Goal: Use online tool/utility: Utilize a website feature to perform a specific function

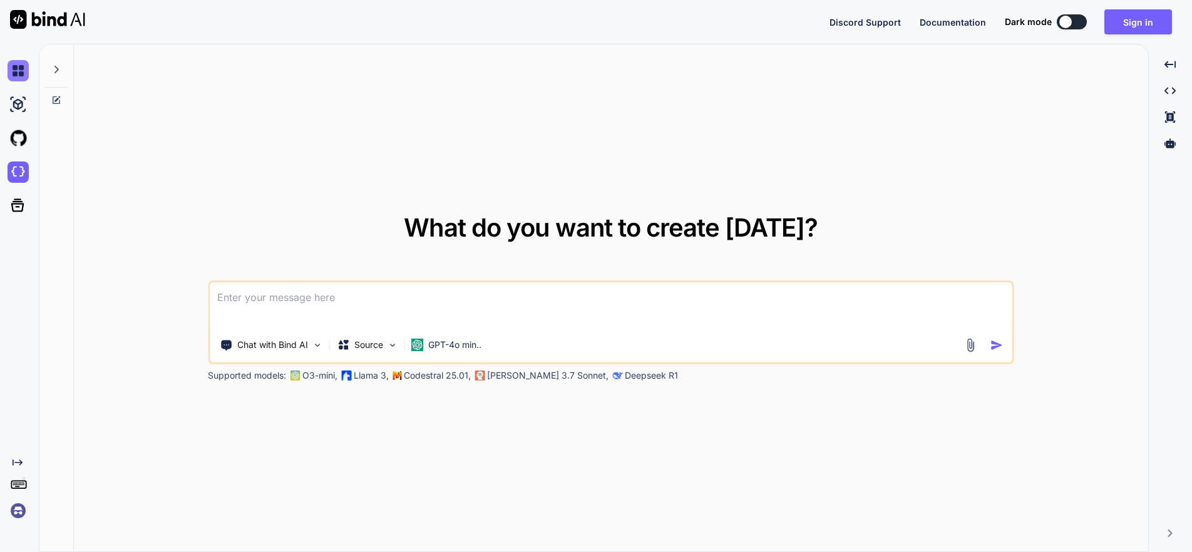
click at [18, 67] on img at bounding box center [18, 70] width 21 height 21
click at [15, 101] on img at bounding box center [18, 104] width 21 height 21
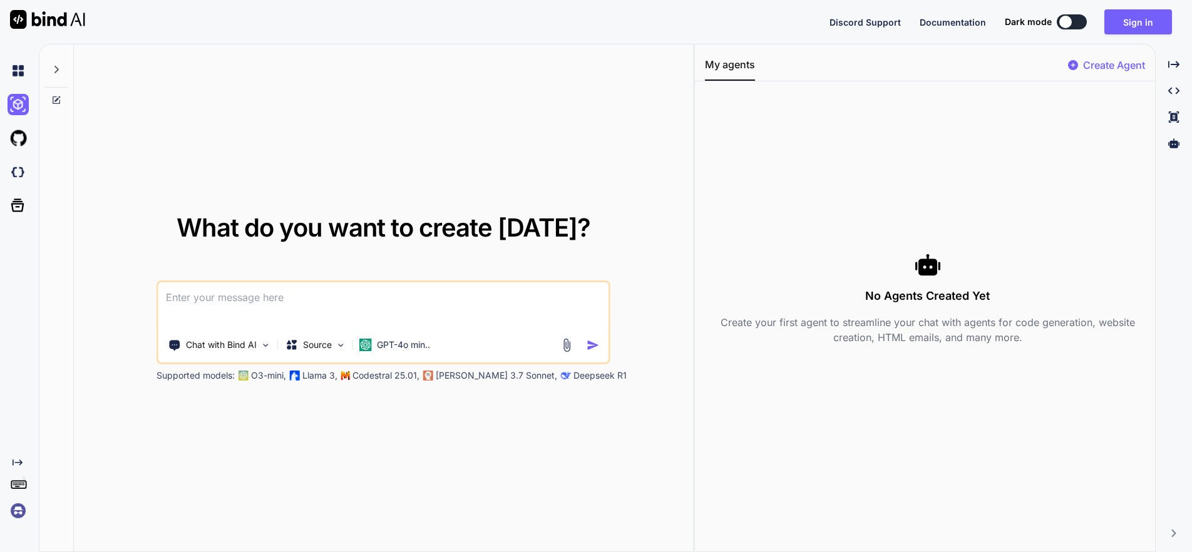
click at [56, 71] on icon at bounding box center [56, 70] width 4 height 8
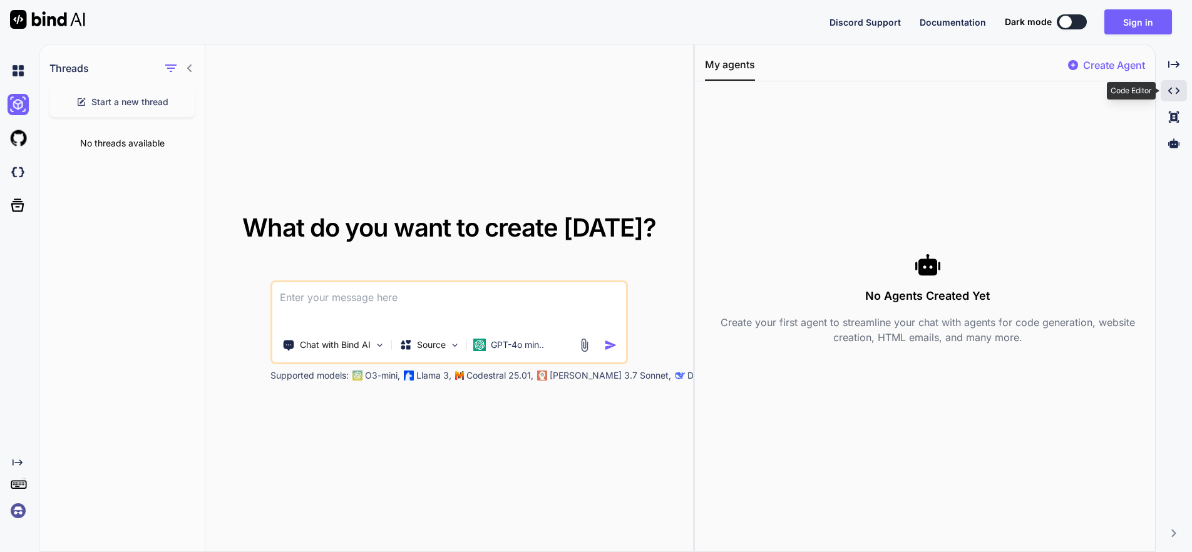
click at [1171, 88] on icon at bounding box center [1173, 91] width 11 height 7
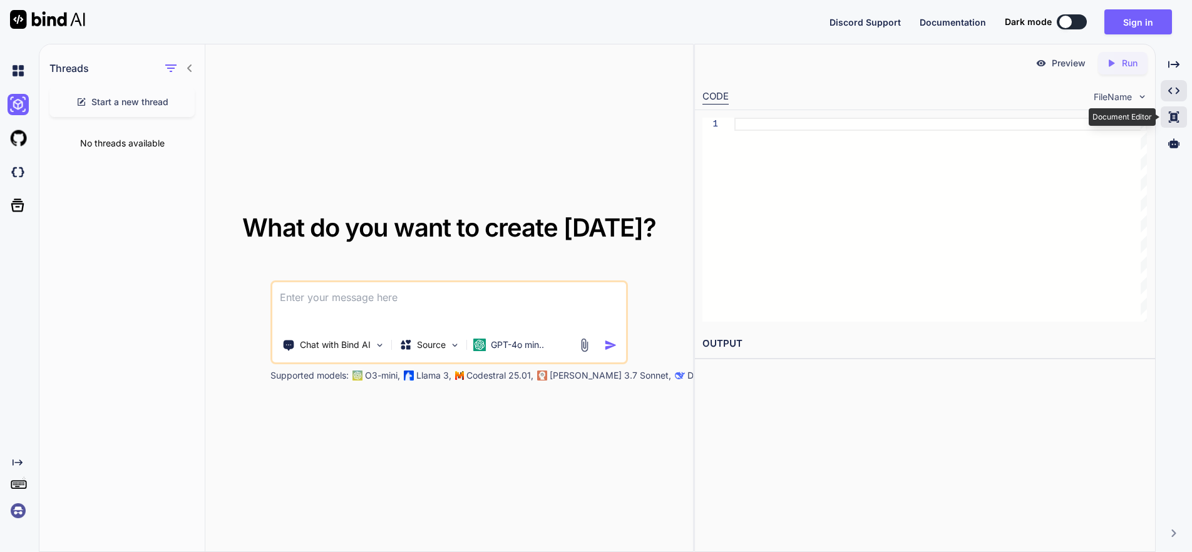
click at [1168, 116] on icon "Created with Pixso." at bounding box center [1173, 116] width 11 height 11
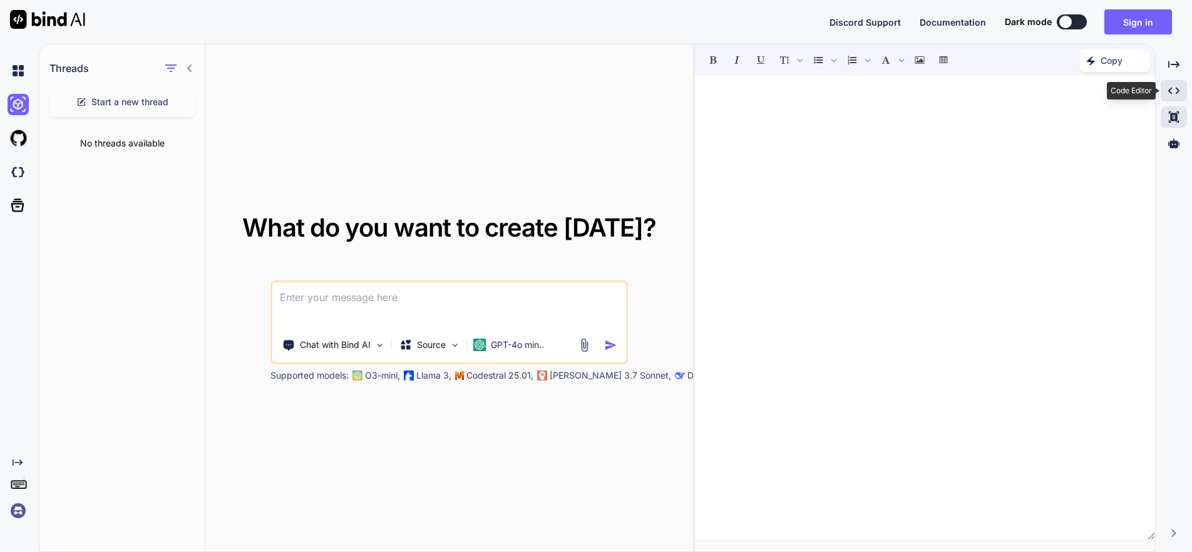
click at [1170, 91] on icon at bounding box center [1173, 91] width 11 height 7
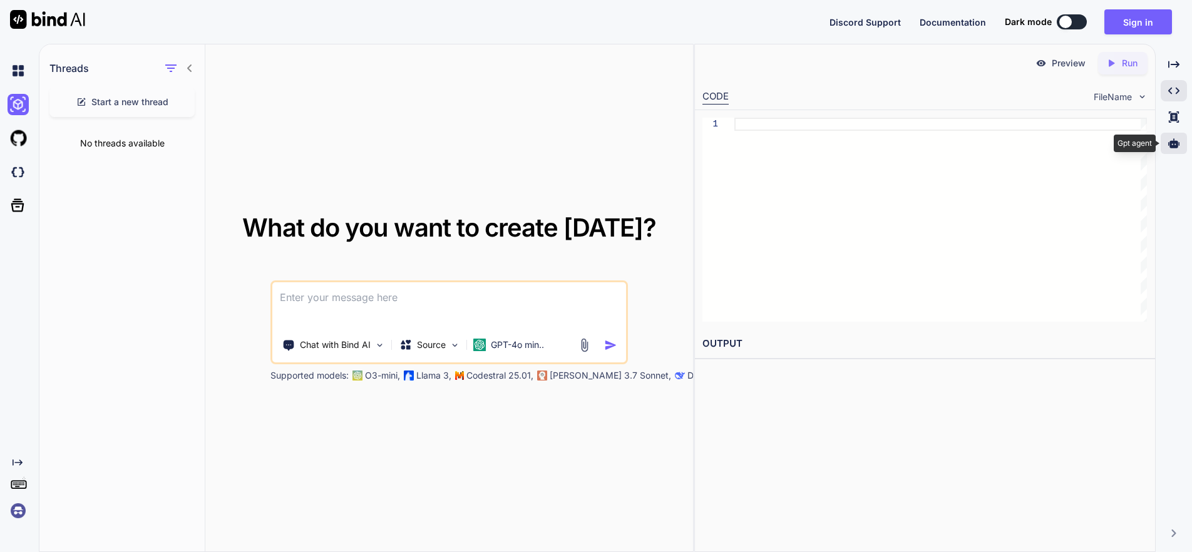
click at [1170, 140] on icon at bounding box center [1173, 143] width 11 height 11
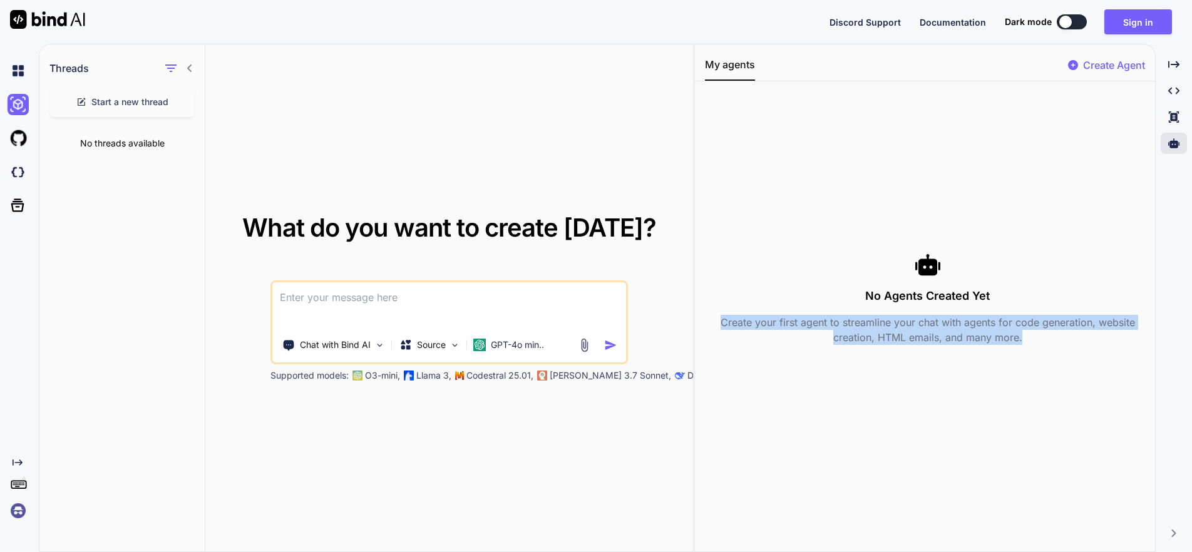
drag, startPoint x: 716, startPoint y: 320, endPoint x: 1022, endPoint y: 337, distance: 306.5
click at [1022, 337] on p "Create your first agent to streamline your chat with agents for code generation…" at bounding box center [927, 330] width 445 height 30
copy p "Create your first agent to streamline your chat with agents for code generation…"
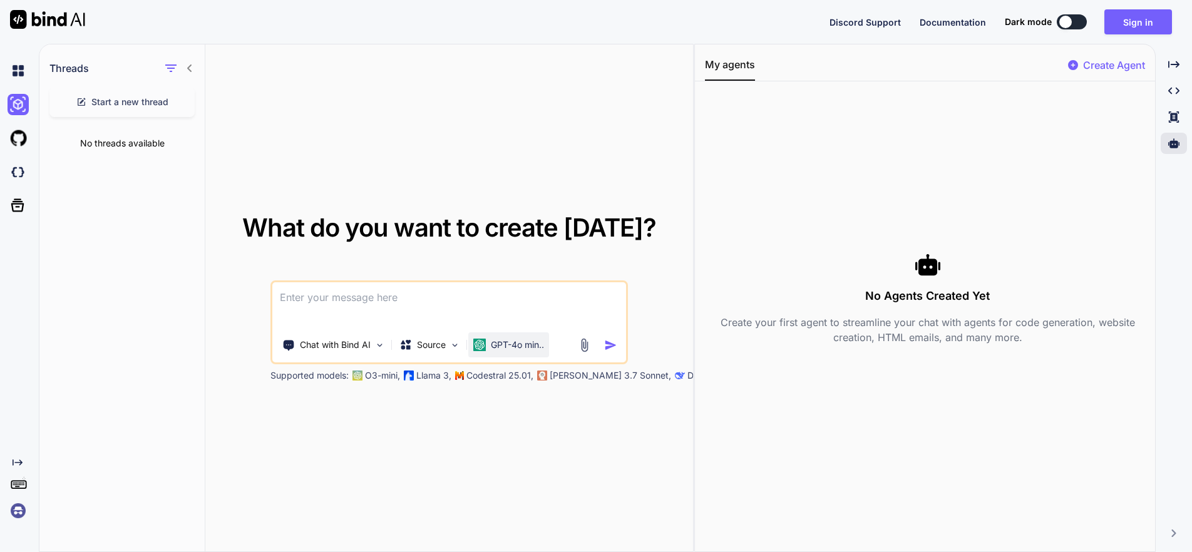
click at [521, 346] on p "GPT-4o min.." at bounding box center [517, 345] width 53 height 13
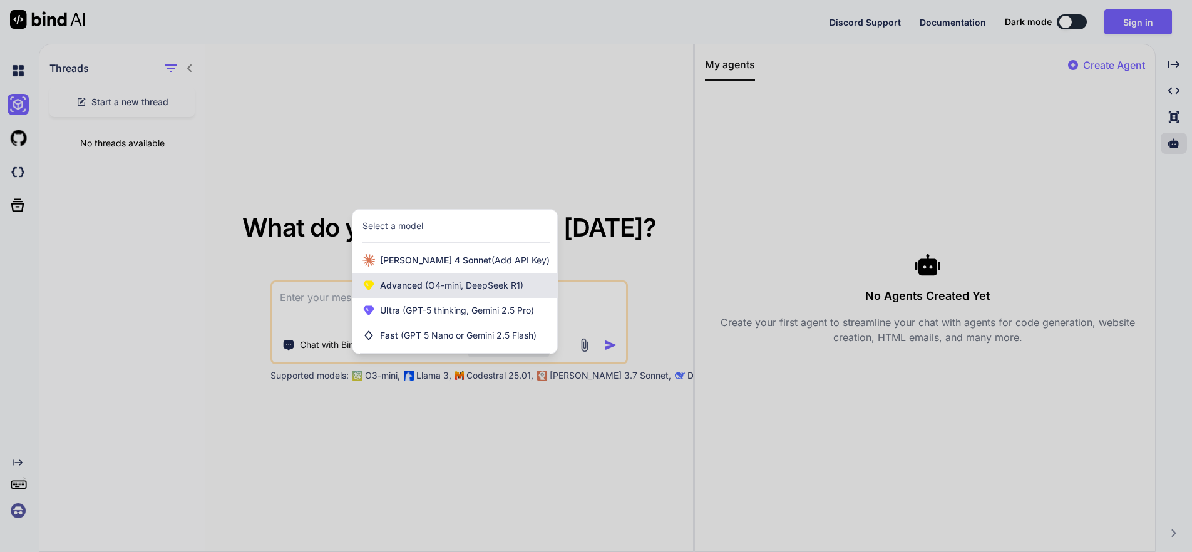
click at [414, 283] on span "Advanced (O4-mini, DeepSeek R1)" at bounding box center [451, 285] width 143 height 13
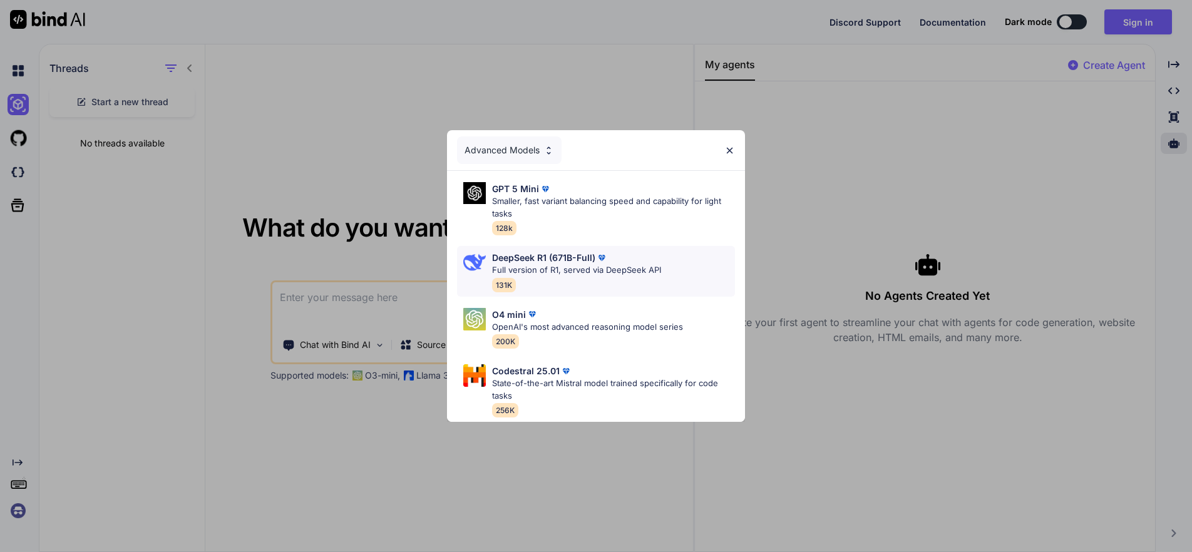
click at [533, 268] on p "Full version of R1, served via DeepSeek API" at bounding box center [576, 270] width 169 height 13
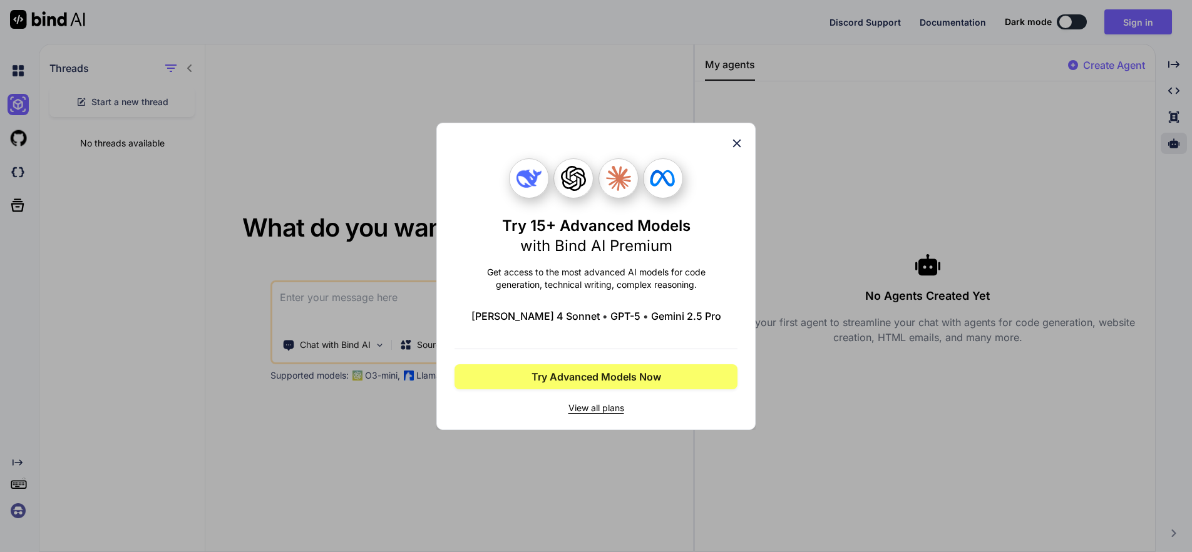
click at [737, 143] on icon at bounding box center [737, 143] width 8 height 8
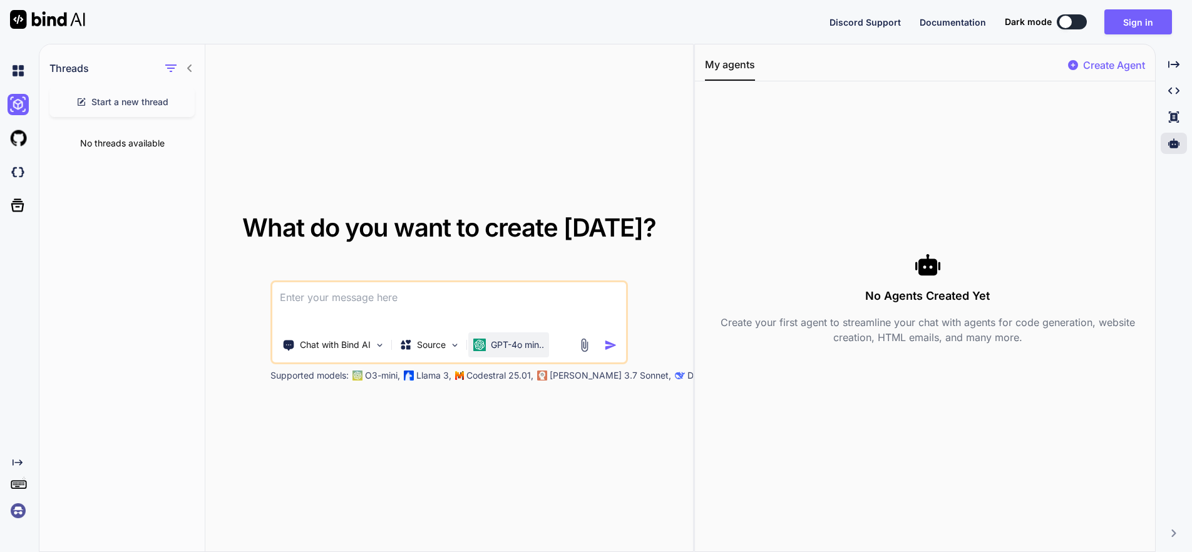
click at [496, 343] on p "GPT-4o min.." at bounding box center [517, 345] width 53 height 13
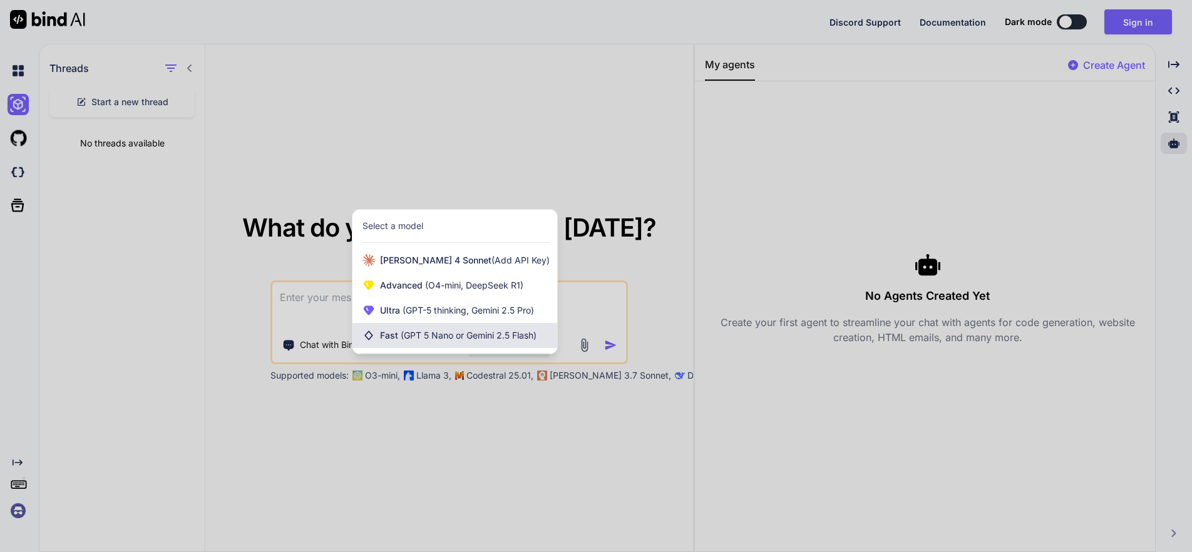
click at [404, 334] on span "(GPT 5 Nano or Gemini 2.5 Flash)" at bounding box center [469, 335] width 136 height 11
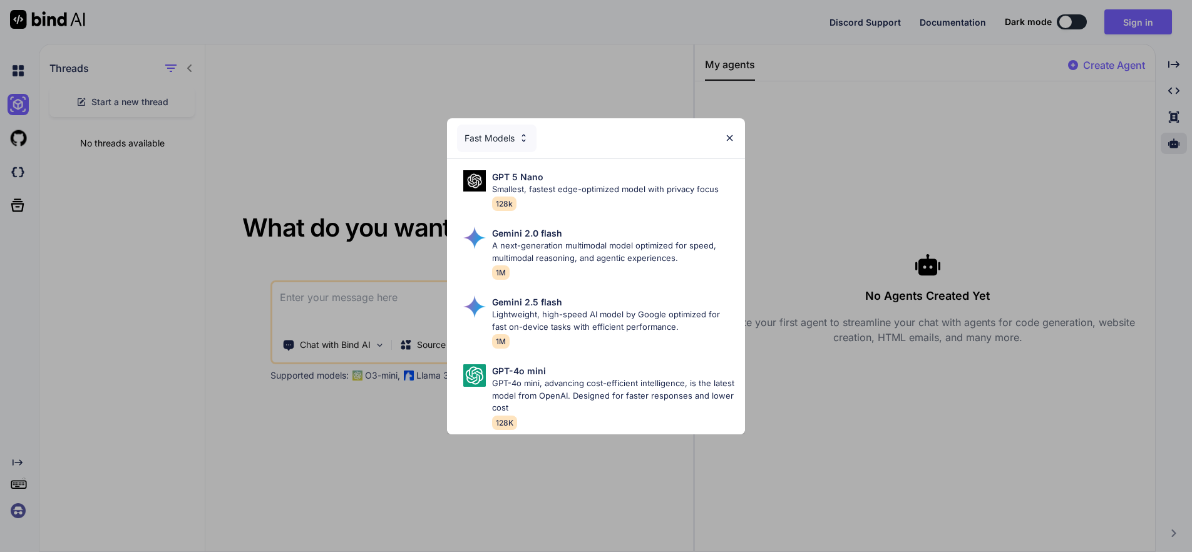
click at [522, 136] on img at bounding box center [523, 138] width 11 height 11
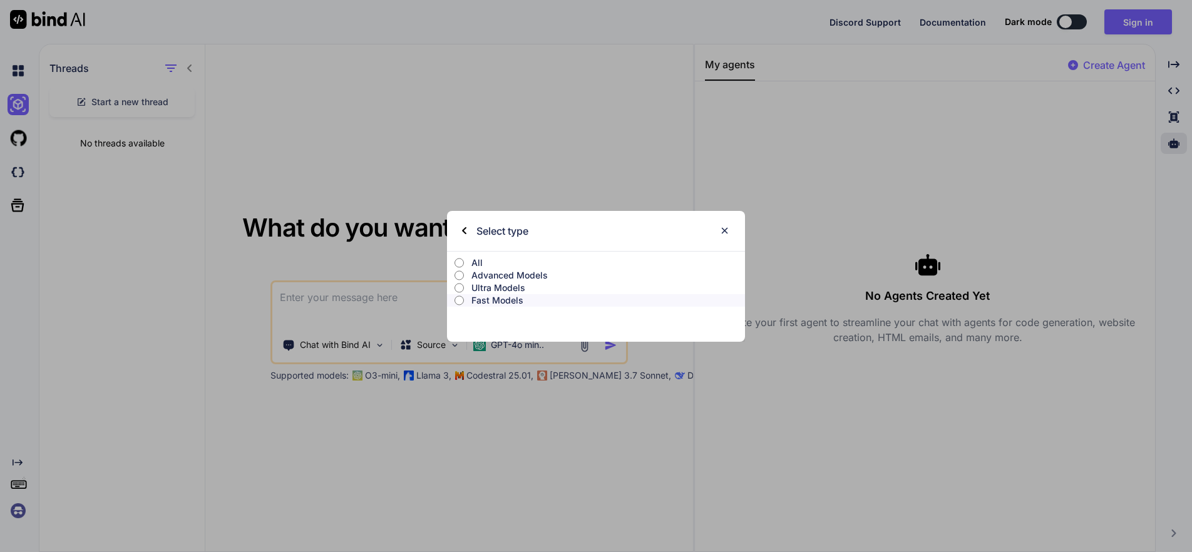
click at [527, 272] on p "Advanced Models" at bounding box center [607, 275] width 273 height 13
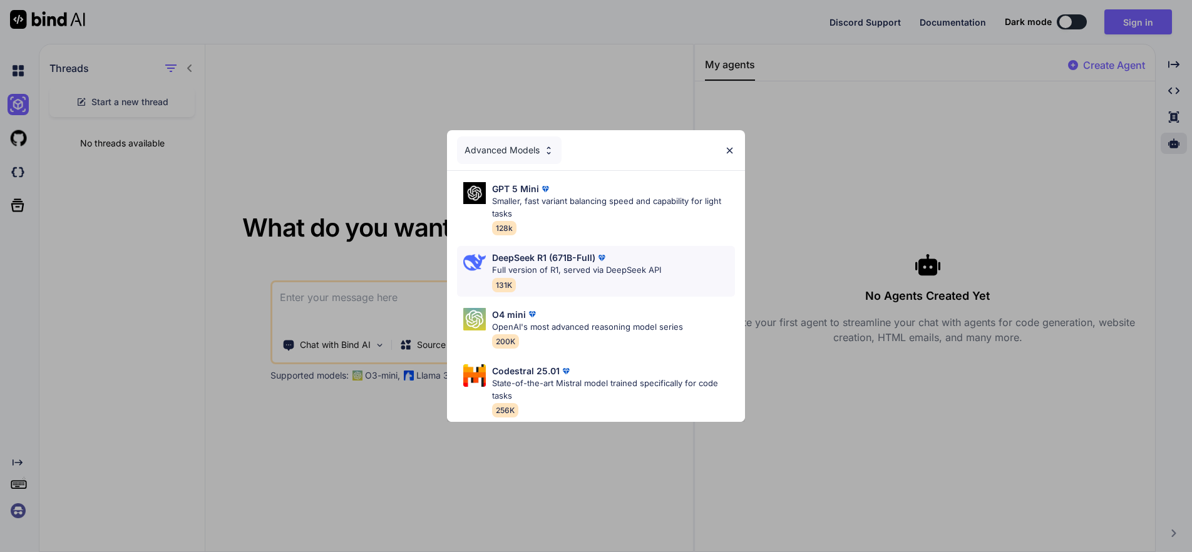
click at [544, 264] on p "Full version of R1, served via DeepSeek API" at bounding box center [576, 270] width 169 height 13
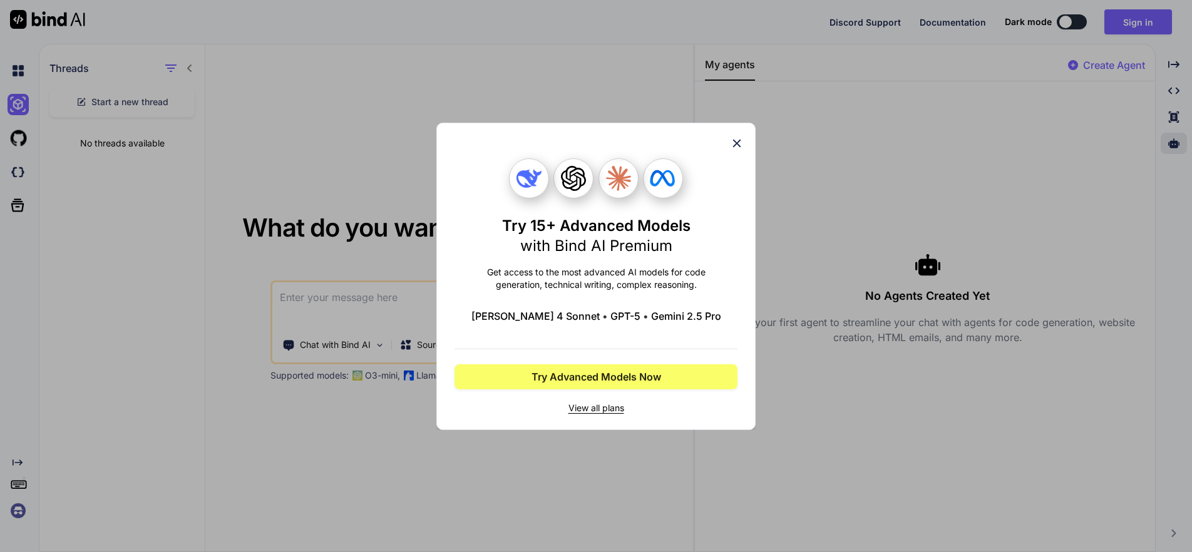
click at [733, 141] on icon at bounding box center [737, 143] width 14 height 14
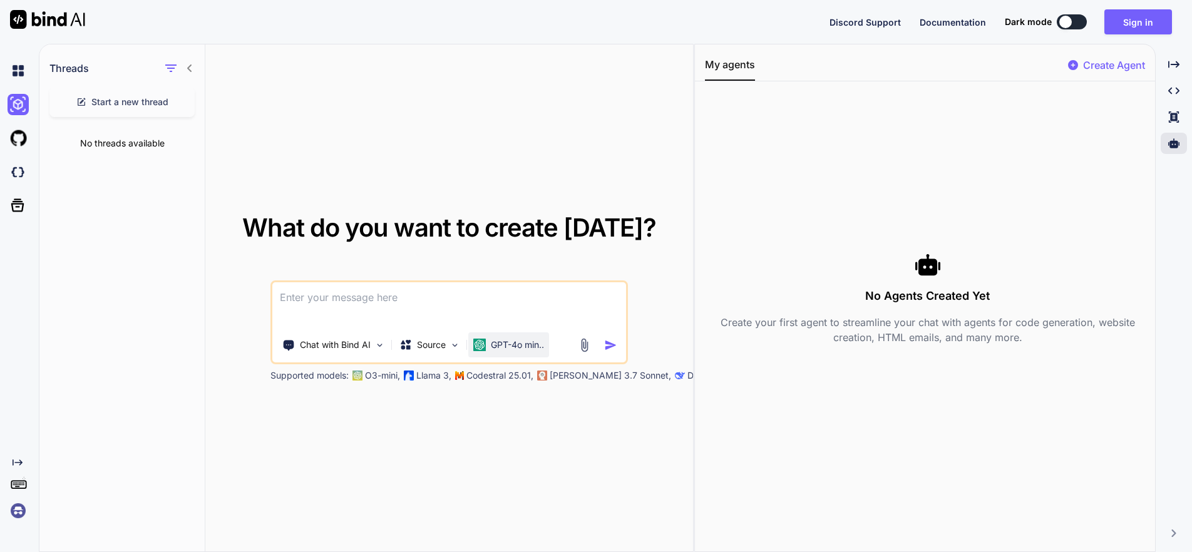
click at [525, 339] on p "GPT-4o min.." at bounding box center [517, 345] width 53 height 13
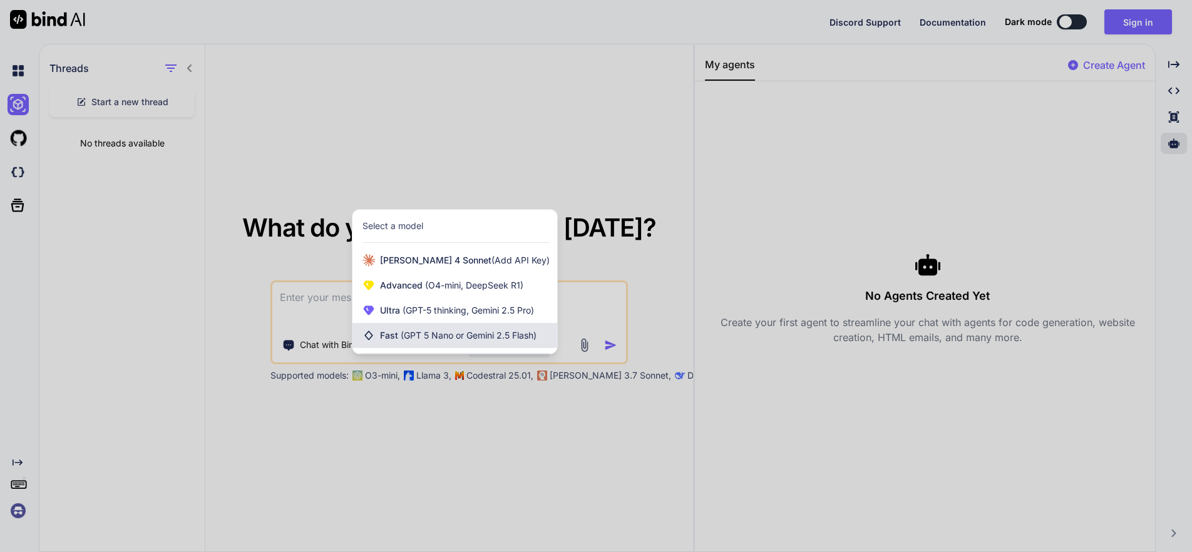
click at [442, 333] on span "(GPT 5 Nano or Gemini 2.5 Flash)" at bounding box center [469, 335] width 136 height 11
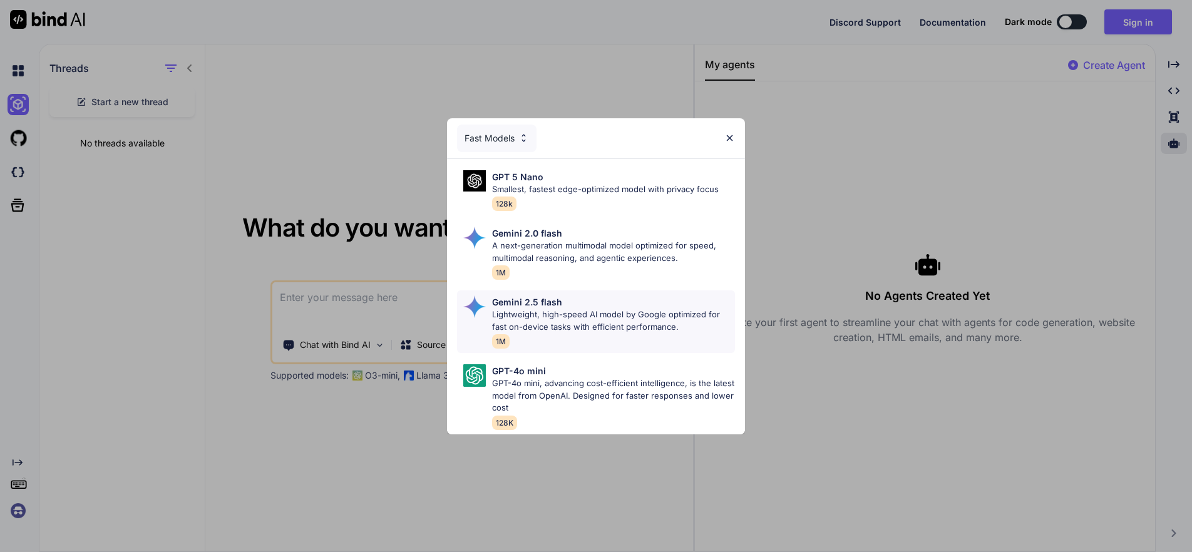
click at [536, 309] on p "Lightweight, high-speed AI model by Google optimized for fast on-device tasks w…" at bounding box center [613, 321] width 243 height 24
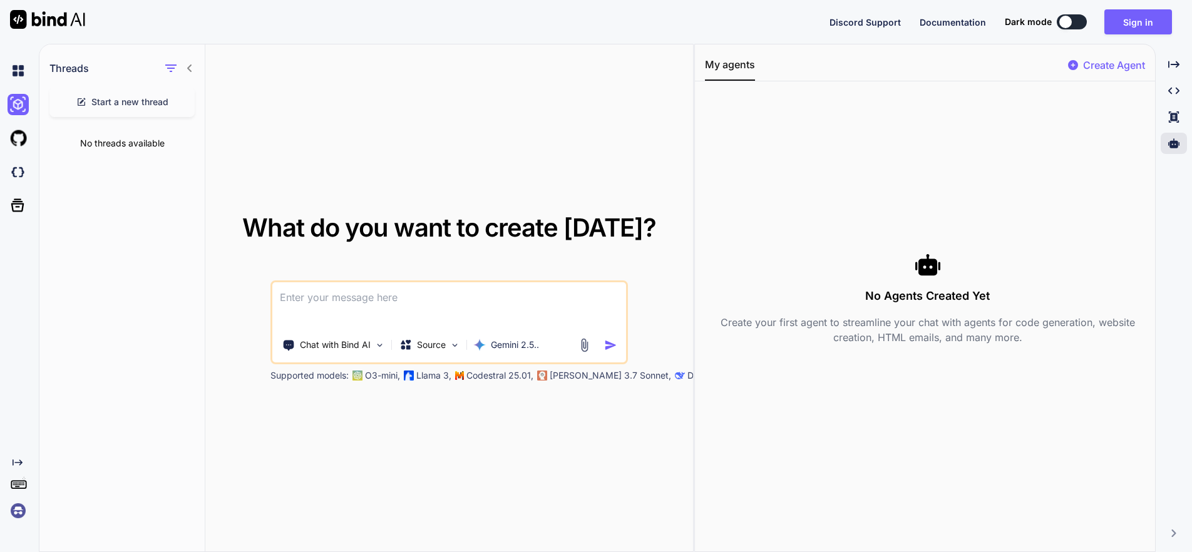
click at [100, 100] on span "Start a new thread" at bounding box center [129, 102] width 77 height 13
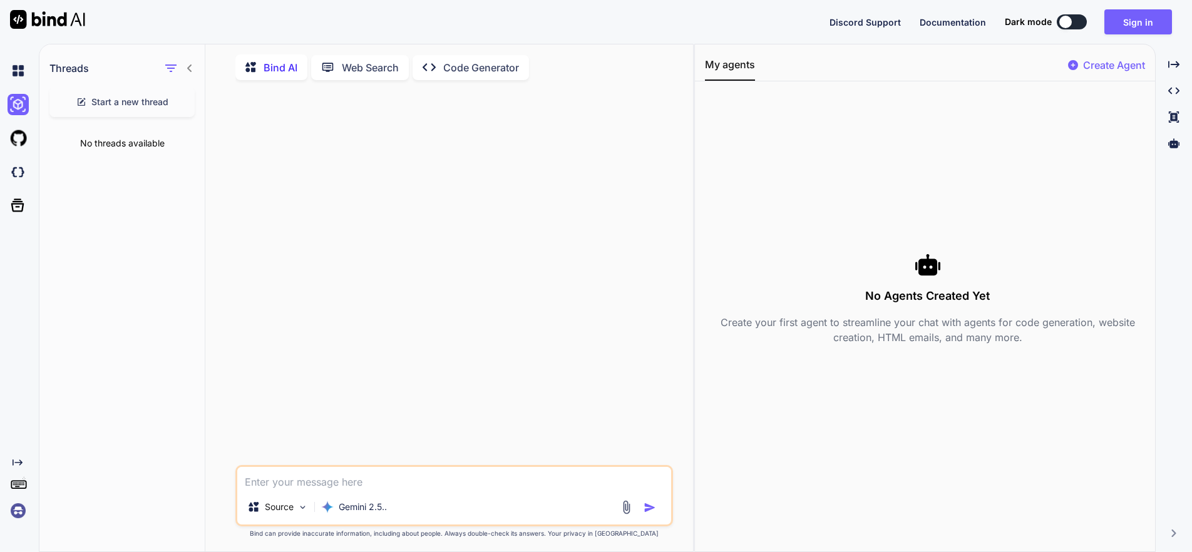
click at [275, 64] on p "Bind AI" at bounding box center [280, 67] width 34 height 15
click at [450, 64] on p "Code Generator" at bounding box center [481, 67] width 76 height 15
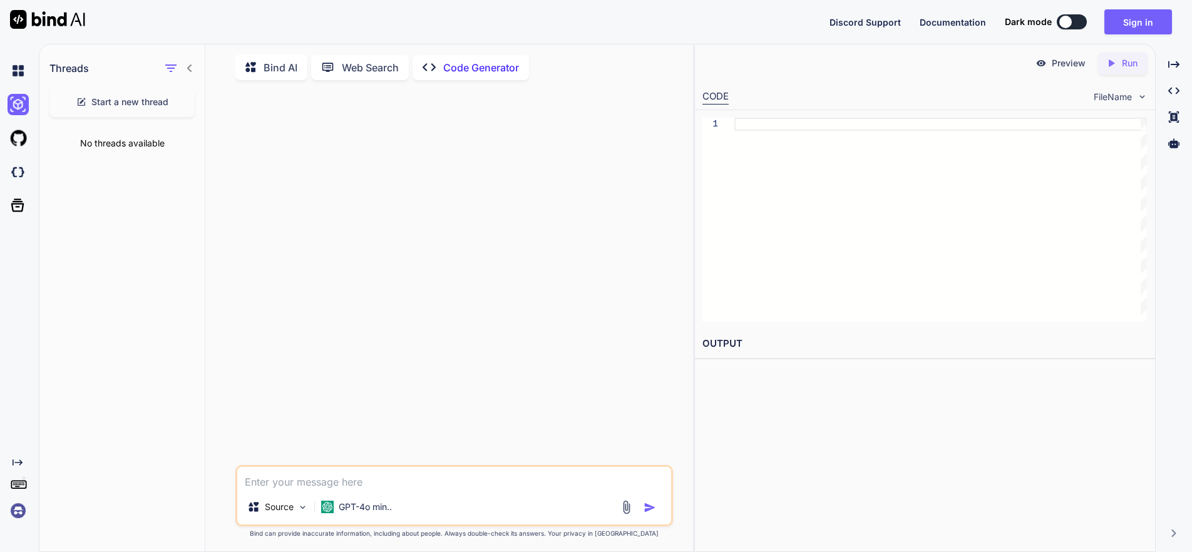
click at [276, 62] on p "Bind AI" at bounding box center [280, 67] width 34 height 15
click at [16, 169] on img at bounding box center [18, 171] width 21 height 21
click at [341, 483] on textarea at bounding box center [454, 478] width 434 height 23
type textarea "x"
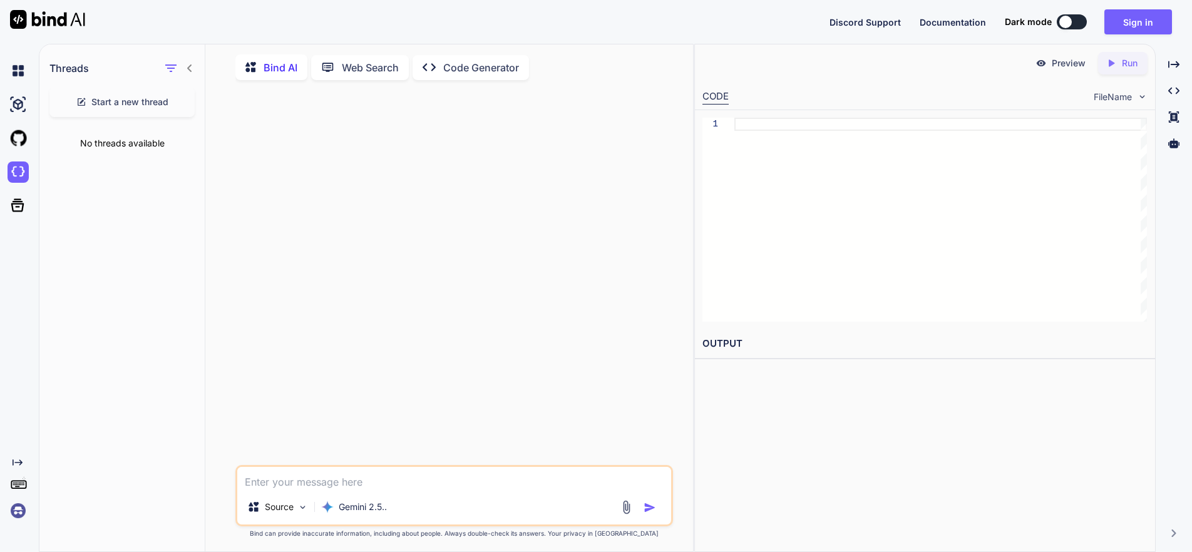
type textarea "I"
type textarea "x"
type textarea "I would like"
type textarea "x"
type textarea "I would like to"
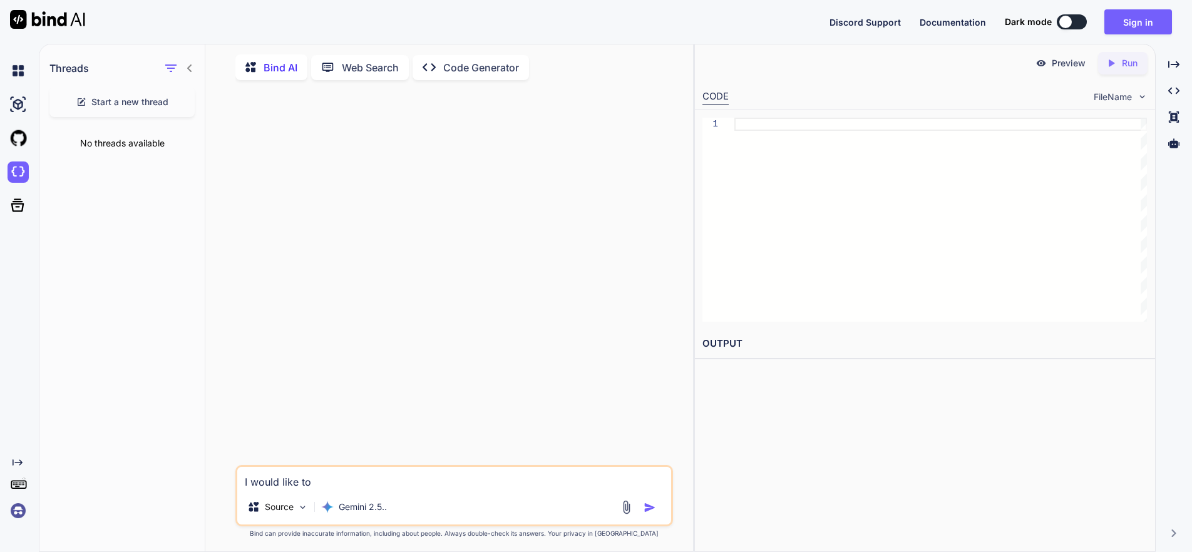
type textarea "x"
type textarea "I would like to create"
type textarea "x"
type textarea "I would like to create a"
type textarea "x"
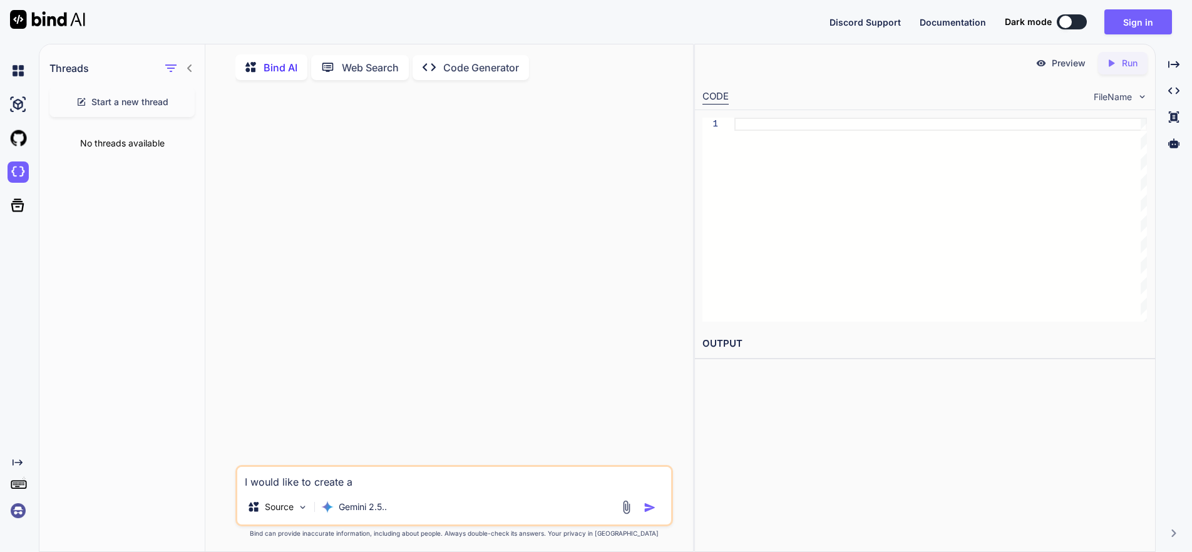
type textarea "I would like to create a new"
type textarea "x"
type textarea "I would like to create a new modern"
type textarea "x"
type textarea "I would like to create a new modern website"
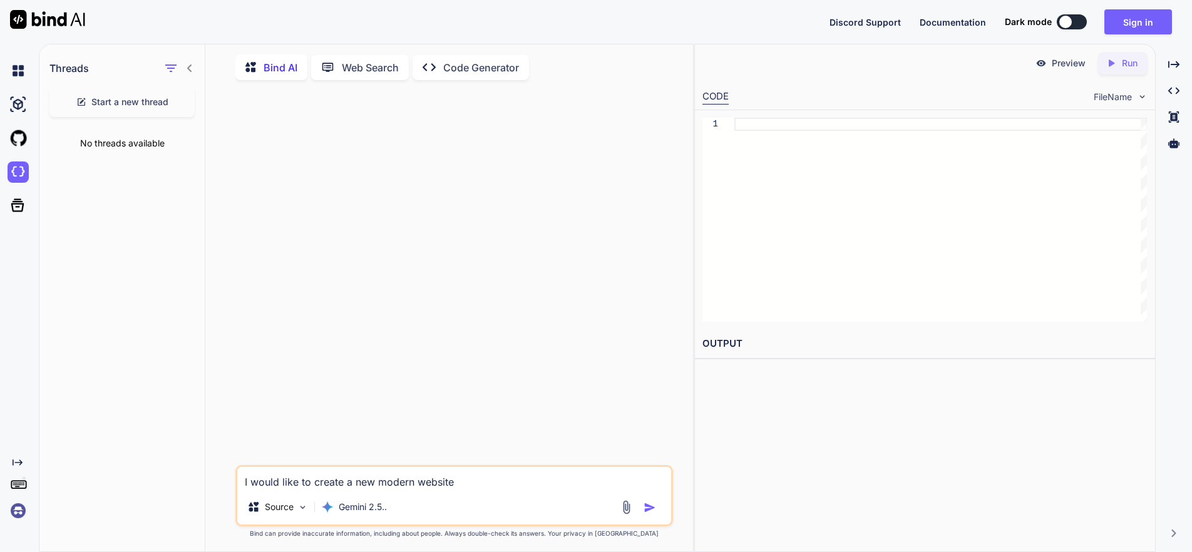
type textarea "x"
type textarea "I would like to create a new modern website for"
type textarea "x"
type textarea "I would like to create a new modern website for"
paste textarea "[URL][DOMAIN_NAME]"
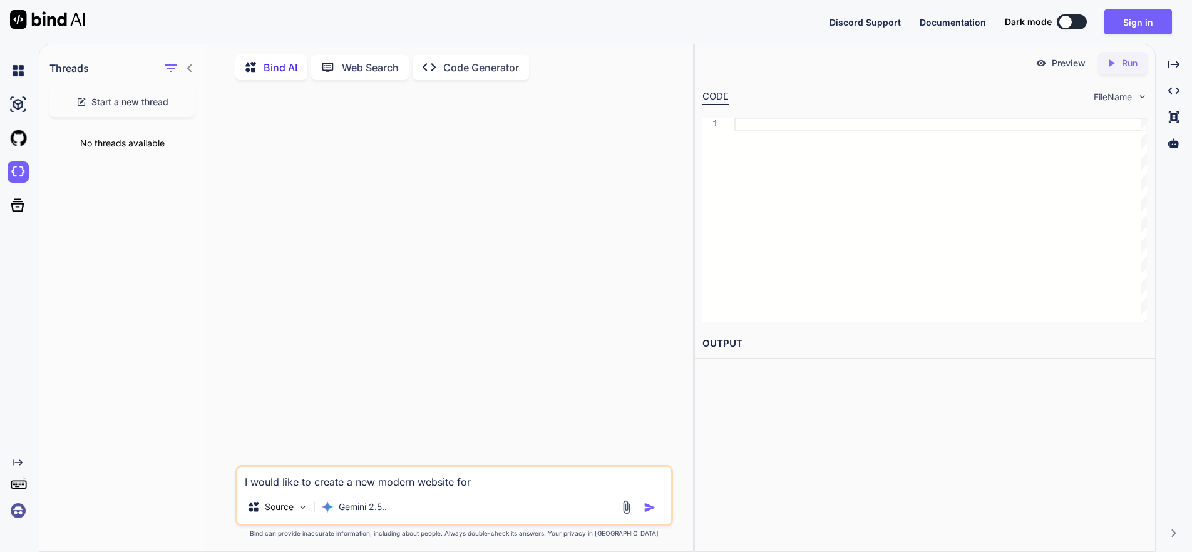
type textarea "x"
type textarea "I would like to create a new modern website for [URL][DOMAIN_NAME]"
drag, startPoint x: 469, startPoint y: 485, endPoint x: 237, endPoint y: 486, distance: 232.8
click at [237, 486] on textarea "I would like to create a new modern website for [URL][DOMAIN_NAME]" at bounding box center [454, 478] width 434 height 23
click at [518, 509] on div "Source Gemini 2.5.." at bounding box center [454, 509] width 434 height 30
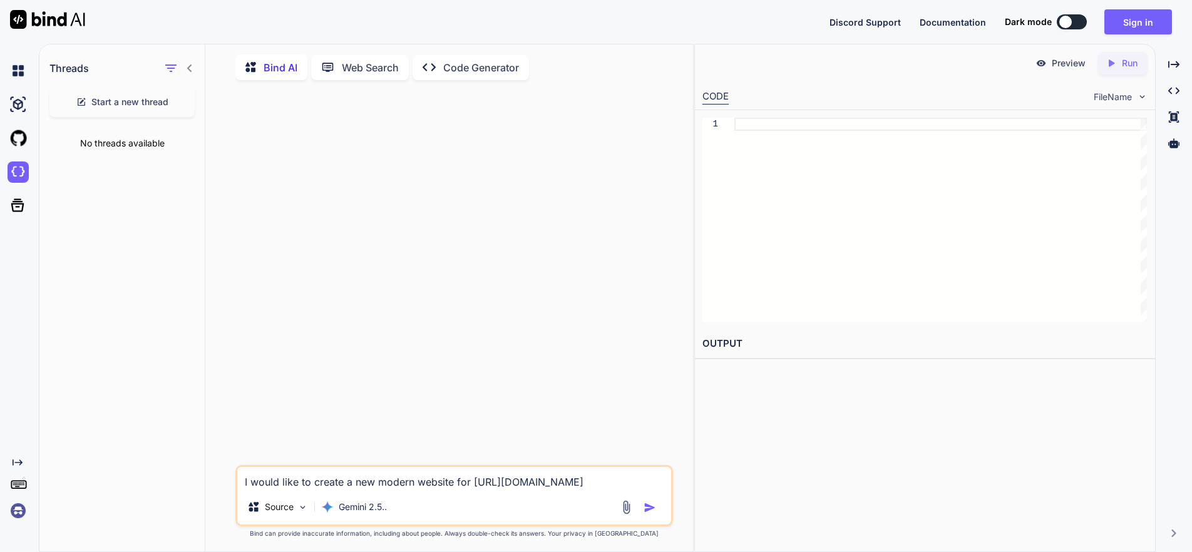
drag, startPoint x: 467, startPoint y: 485, endPoint x: 243, endPoint y: 482, distance: 224.7
click at [243, 482] on textarea "I would like to create a new modern website for [URL][DOMAIN_NAME]" at bounding box center [454, 478] width 434 height 23
paste textarea "Create a modern landing page with HTML, CSS, and JavaScript featuring smooth sc…"
type textarea "x"
type textarea "Create a modern landing page with HTML, CSS, and JavaScript featuring smooth sc…"
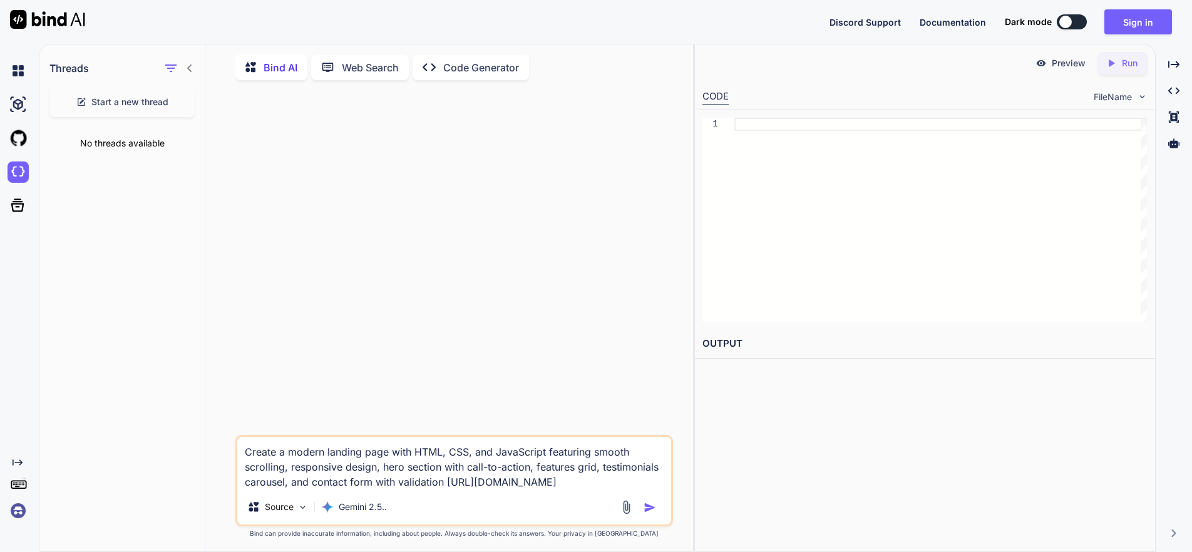
drag, startPoint x: 388, startPoint y: 456, endPoint x: 327, endPoint y: 456, distance: 61.3
click at [327, 456] on textarea "Create a modern landing page with HTML, CSS, and JavaScript featuring smooth sc…" at bounding box center [454, 463] width 434 height 53
type textarea "x"
type textarea "Create a modern w with HTML, CSS, and JavaScript featuring smooth scrolling, re…"
type textarea "x"
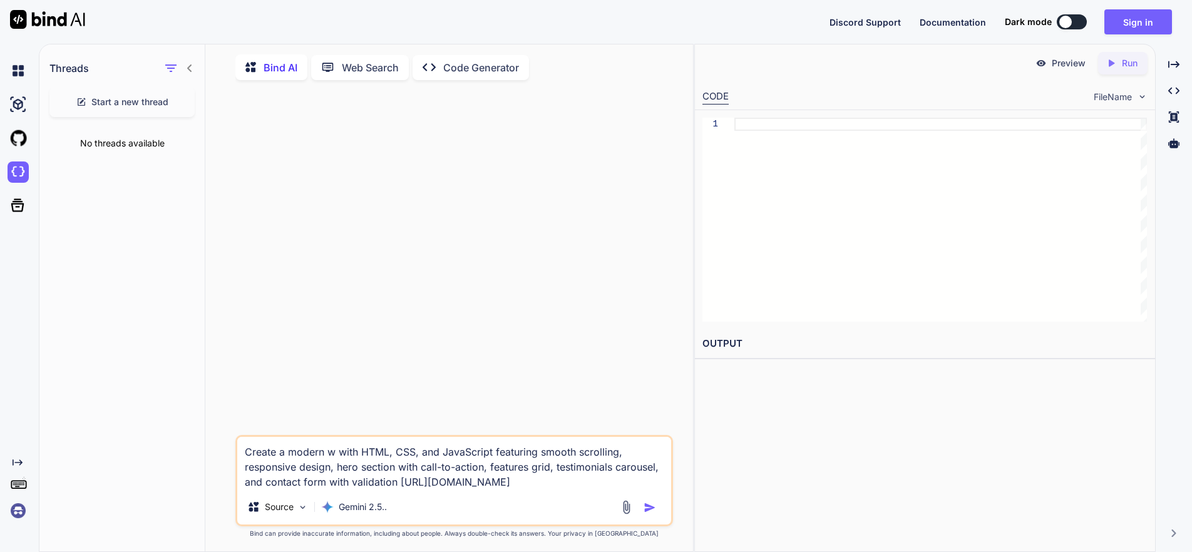
type textarea "Create a modern we with HTML, CSS, and JavaScript featuring smooth scrolling, r…"
type textarea "x"
type textarea "Create a modern web with HTML, CSS, and JavaScript featuring smooth scrolling, …"
type textarea "x"
type textarea "Create a modern webs with HTML, CSS, and JavaScript featuring smooth scrolling,…"
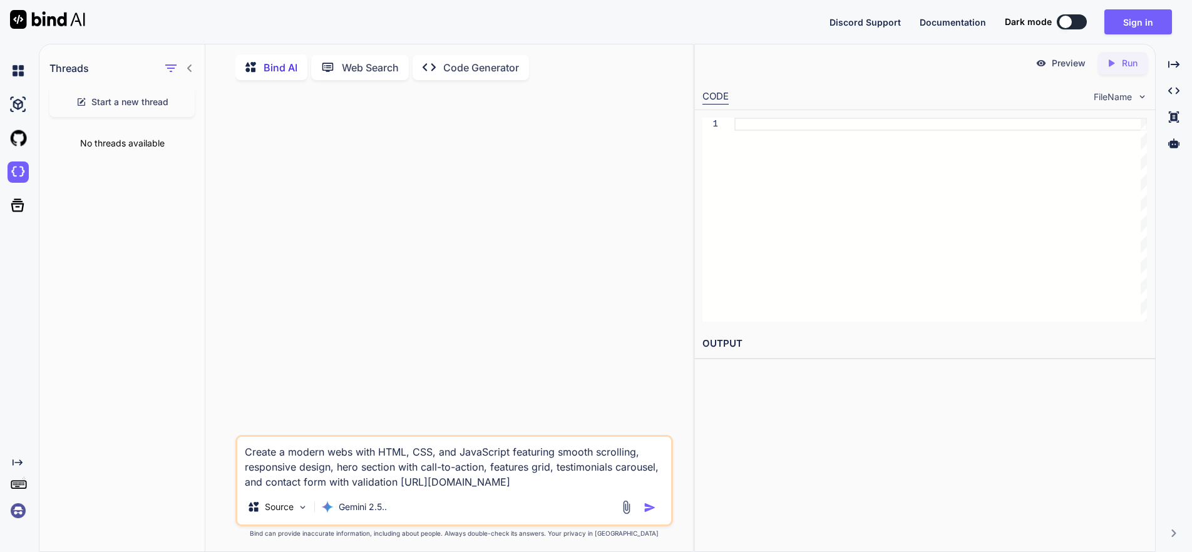
type textarea "x"
type textarea "Create a modern websi with HTML, CSS, and JavaScript featuring smooth scrolling…"
type textarea "x"
type textarea "Create a modern websit with HTML, CSS, and JavaScript featuring smooth scrollin…"
type textarea "x"
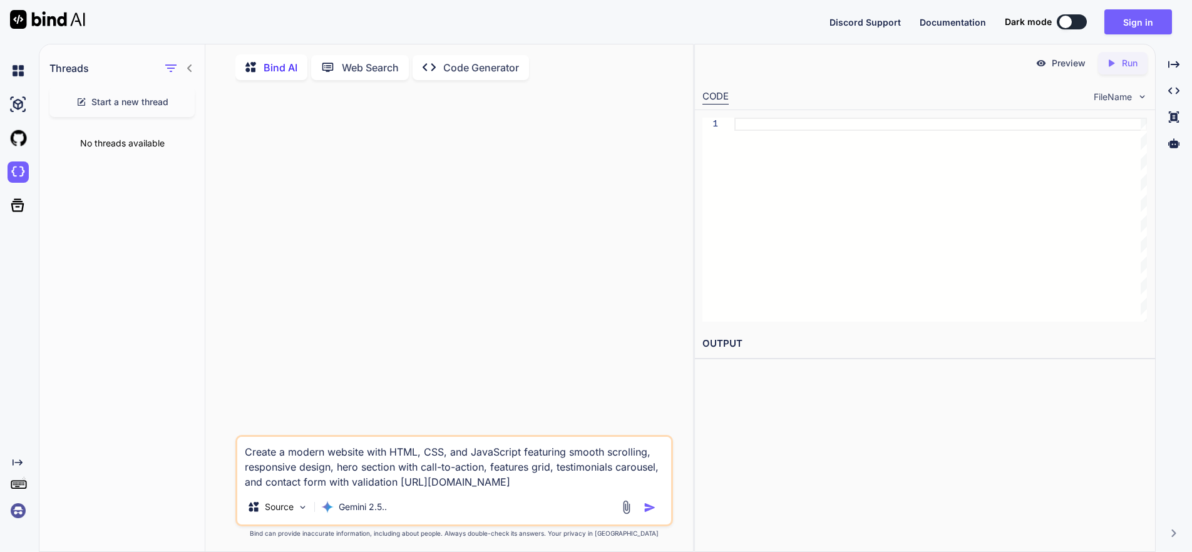
type textarea "Create a modern website with HTML, CSS, and JavaScript featuring smooth scrolli…"
click at [646, 511] on img "button" at bounding box center [649, 507] width 13 height 13
type textarea "x"
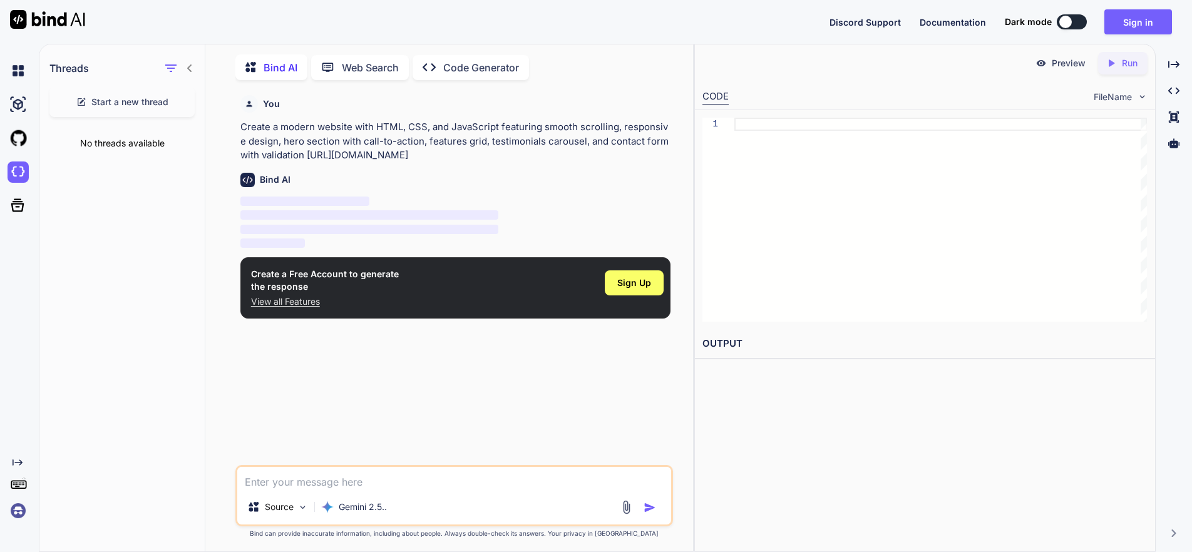
scroll to position [5, 0]
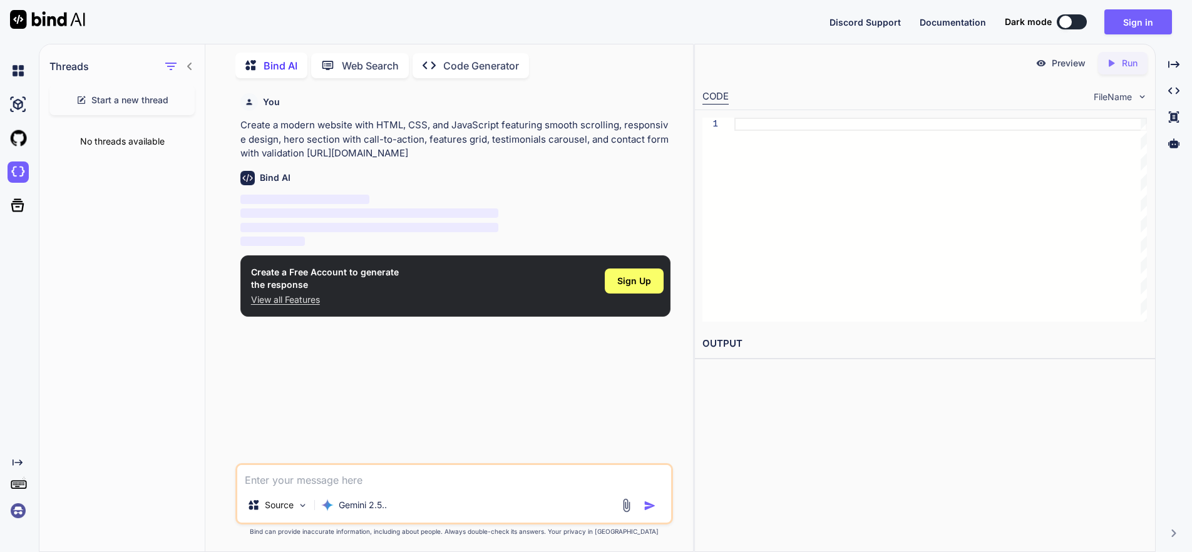
click at [565, 221] on p "‌" at bounding box center [455, 228] width 430 height 14
click at [287, 299] on p "View all Features" at bounding box center [325, 300] width 148 height 13
click at [414, 152] on p "Create a modern website with HTML, CSS, and JavaScript featuring smooth scrolli…" at bounding box center [455, 139] width 430 height 43
drag, startPoint x: 416, startPoint y: 153, endPoint x: 241, endPoint y: 124, distance: 177.7
click at [241, 124] on p "Create a modern website with HTML, CSS, and JavaScript featuring smooth scrolli…" at bounding box center [455, 139] width 430 height 43
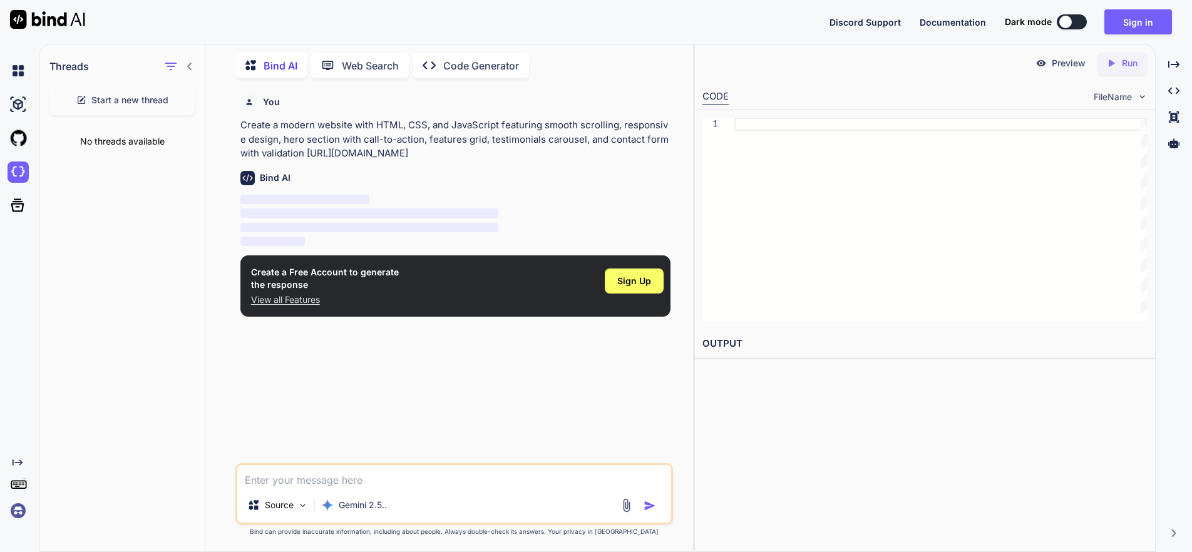
copy p "Create a modern website with HTML, CSS, and JavaScript featuring smooth scrolli…"
click at [1142, 26] on button "Sign in" at bounding box center [1138, 21] width 68 height 25
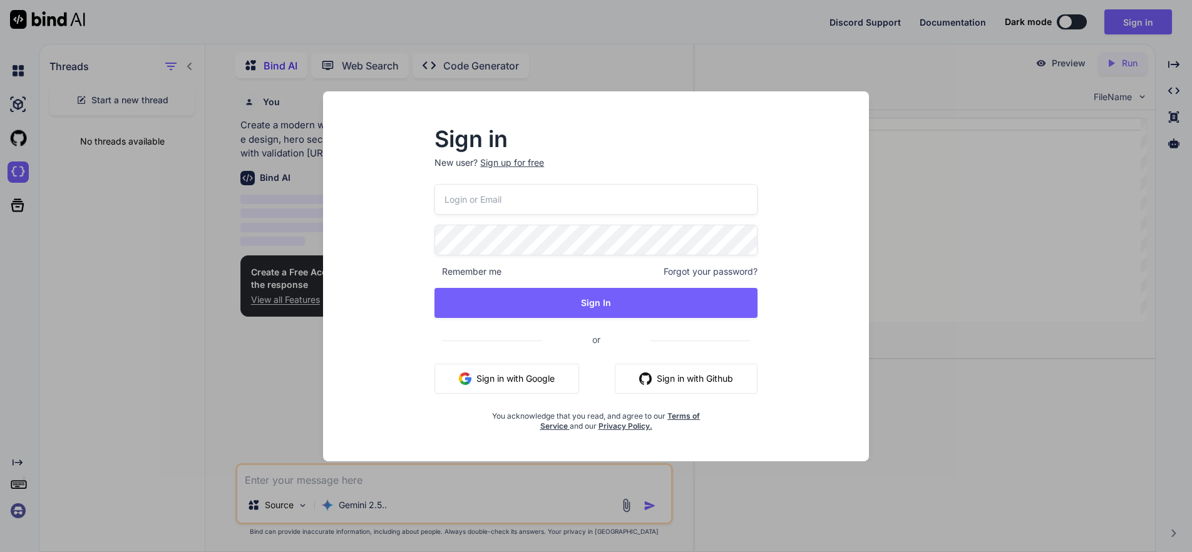
click at [466, 198] on input "email" at bounding box center [595, 199] width 323 height 31
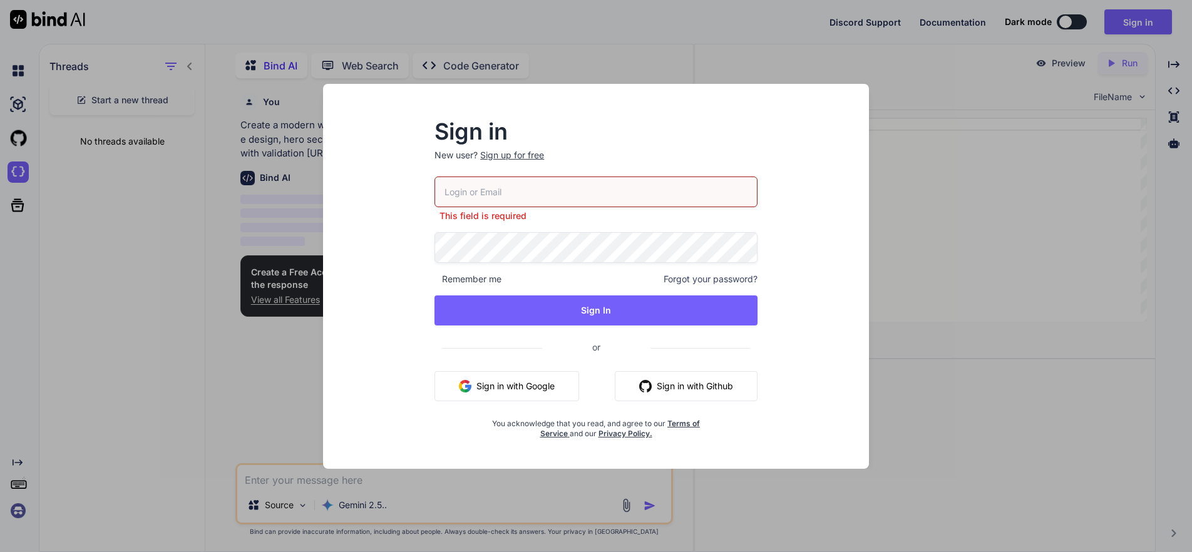
type input "[EMAIL_ADDRESS][DOMAIN_NAME]"
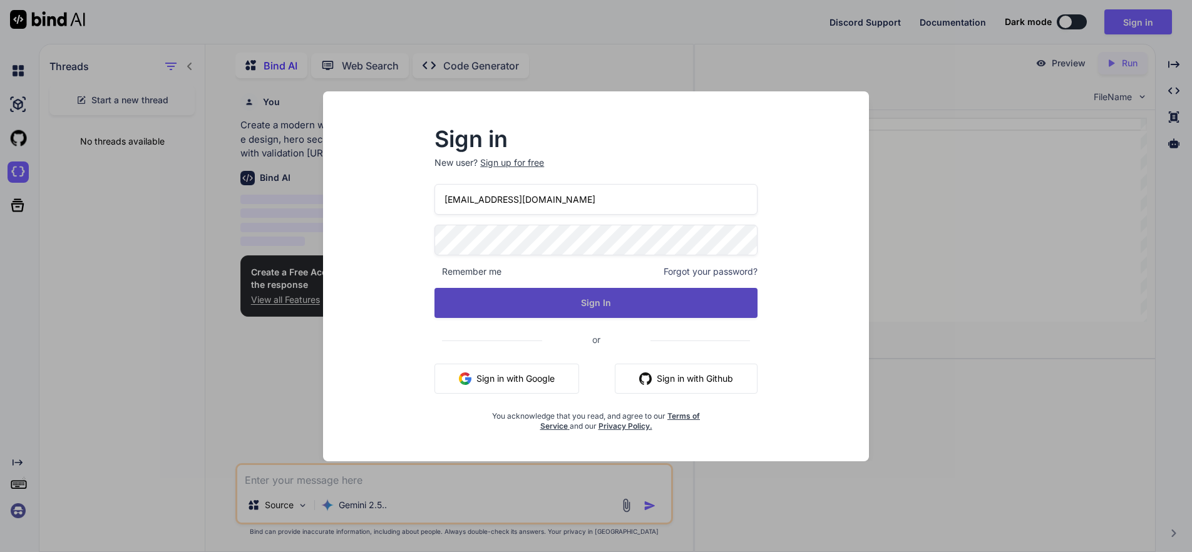
click at [595, 302] on button "Sign In" at bounding box center [595, 303] width 323 height 30
click at [587, 295] on button "Sign In" at bounding box center [595, 303] width 323 height 30
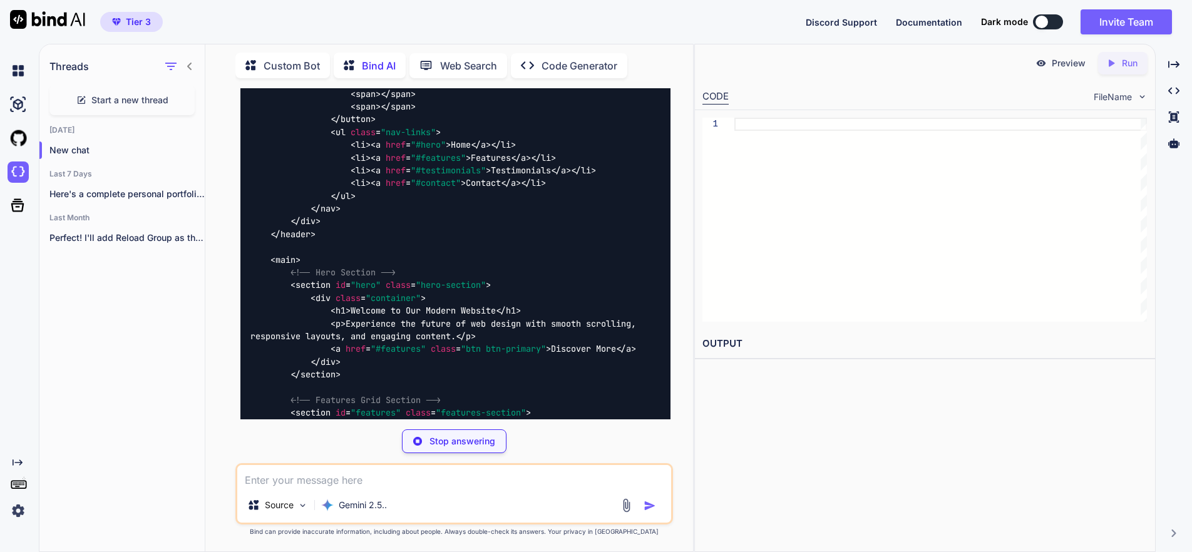
scroll to position [0, 0]
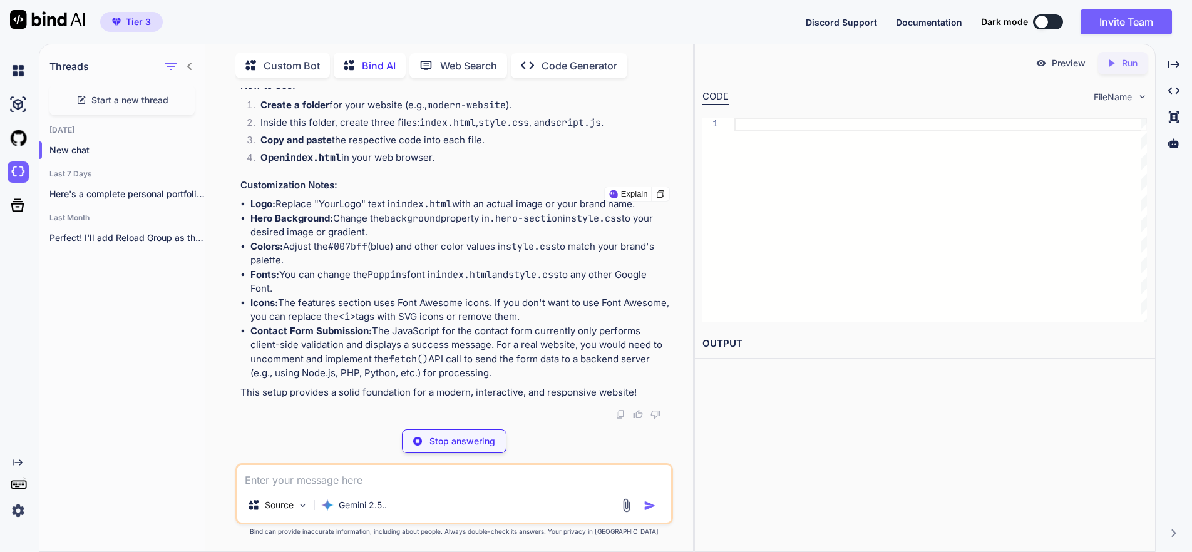
type textarea "x"
type textarea "<script src="script.js"></script> </body> </html>"
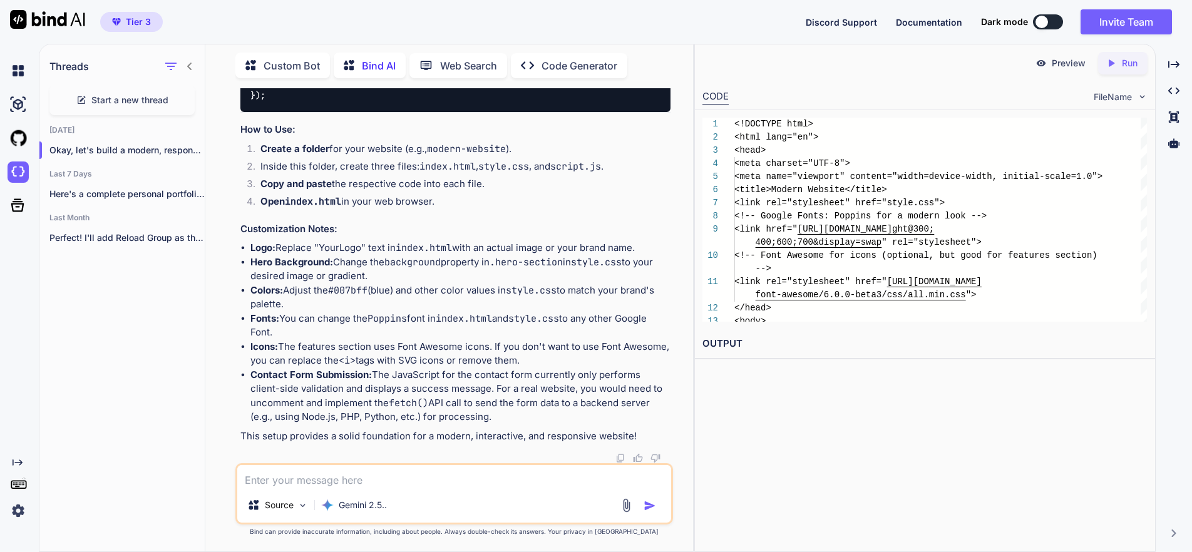
click at [1121, 61] on p "Run" at bounding box center [1129, 63] width 16 height 13
click at [804, 370] on link "[URL][DOMAIN_NAME]" at bounding box center [752, 373] width 101 height 12
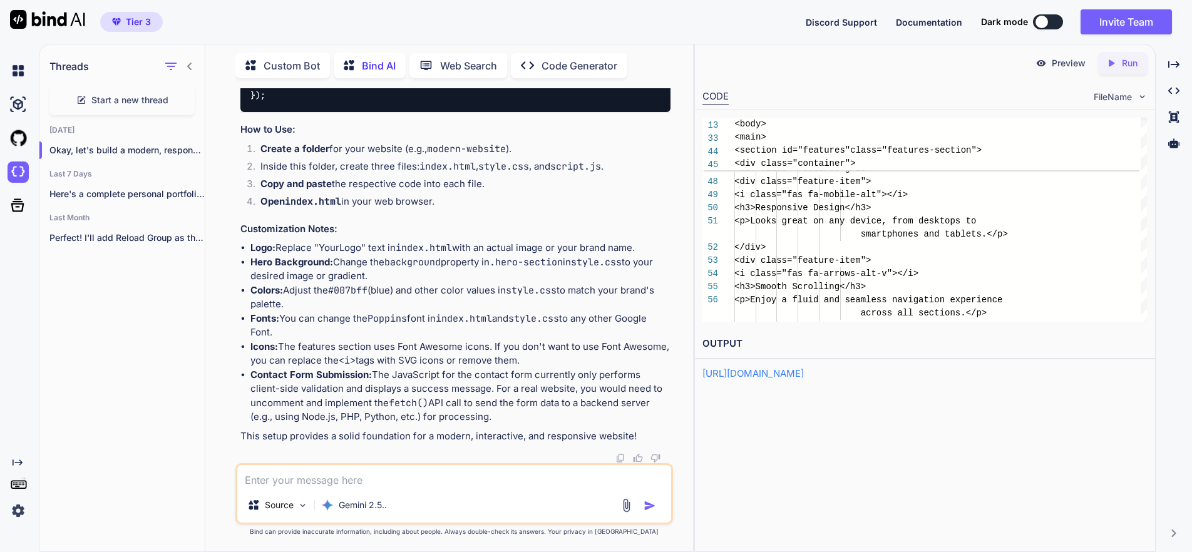
scroll to position [10633, 0]
click at [1126, 61] on p "Run" at bounding box center [1129, 63] width 16 height 13
click at [756, 374] on link "[URL][DOMAIN_NAME]" at bounding box center [752, 373] width 101 height 12
click at [346, 480] on textarea at bounding box center [454, 476] width 434 height 23
click at [1060, 60] on p "Preview" at bounding box center [1068, 63] width 34 height 13
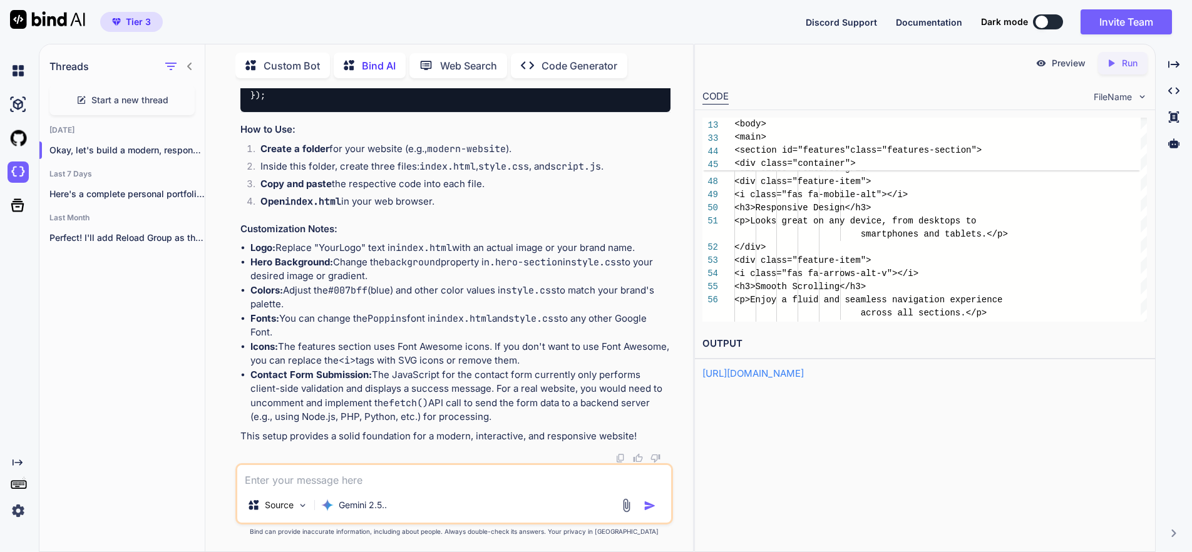
click at [355, 479] on textarea at bounding box center [454, 476] width 434 height 23
type textarea "x"
type textarea "It"
type textarea "x"
type textarea "It doesn't"
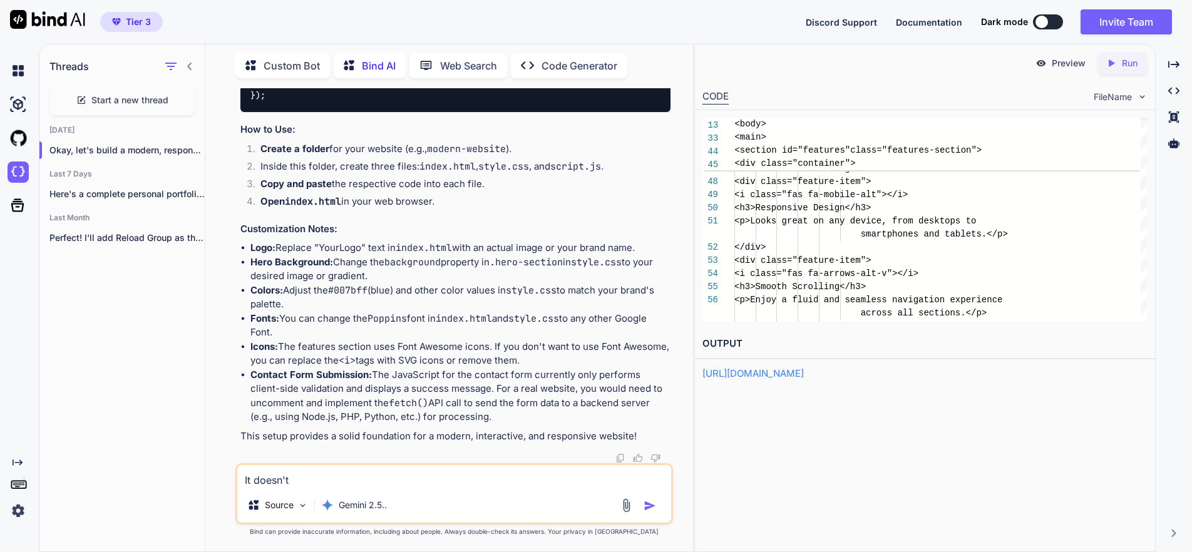
type textarea "x"
type textarea "It doesn't look"
type textarea "x"
type textarea "It doesn't look like"
type textarea "x"
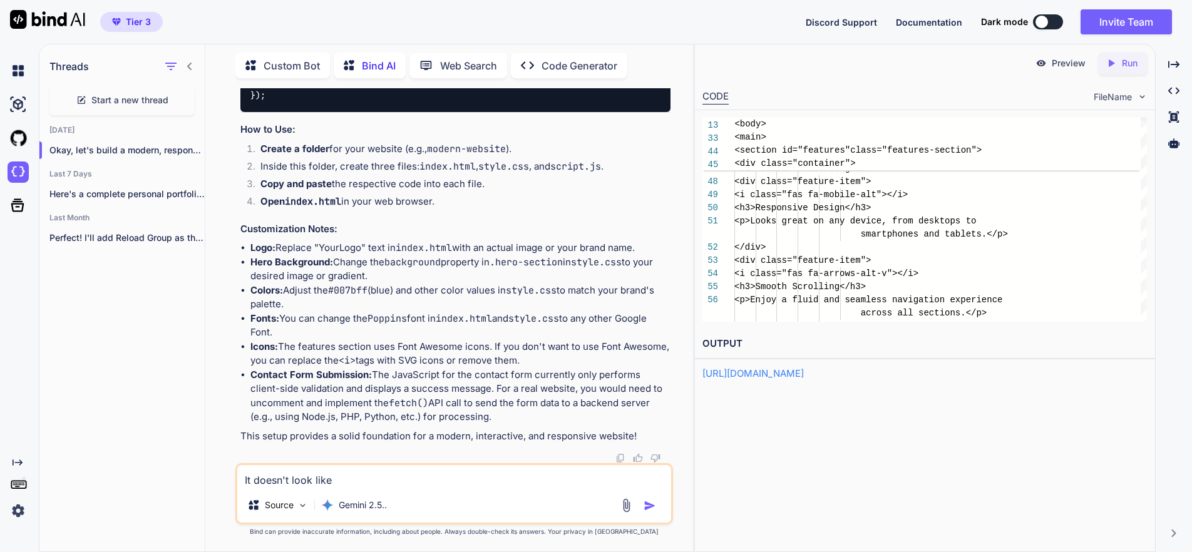
type textarea "It doesn't look like it"
type textarea "x"
type textarea "It doesn't look like it has"
type textarea "x"
type textarea "It doesn't look like it has any"
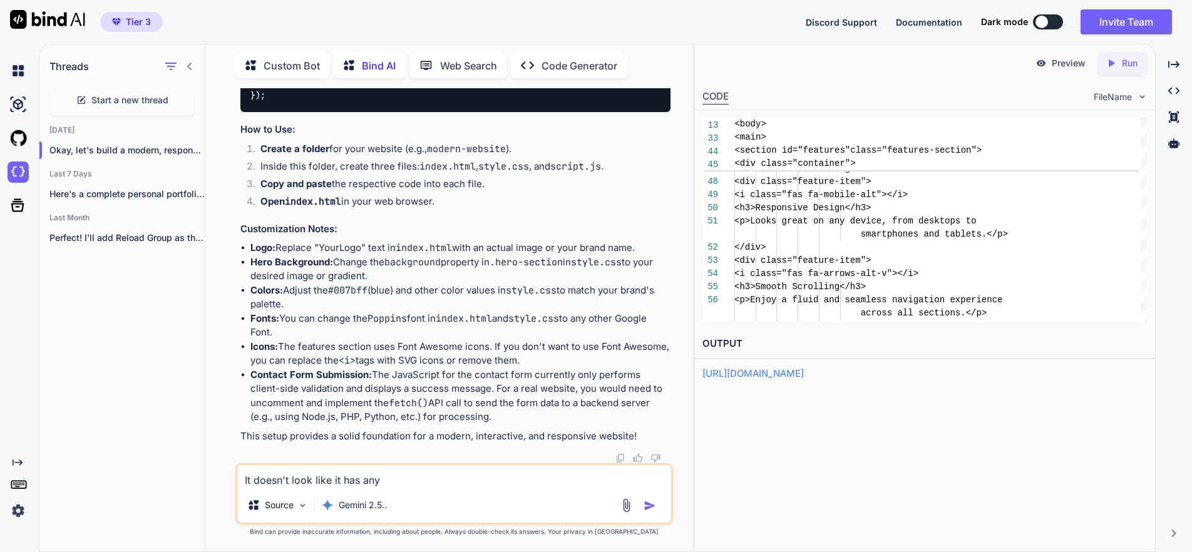
type textarea "x"
type textarea "It doesn't look like it has any C"
type textarea "x"
type textarea "It doesn't look like it has any CS"
type textarea "x"
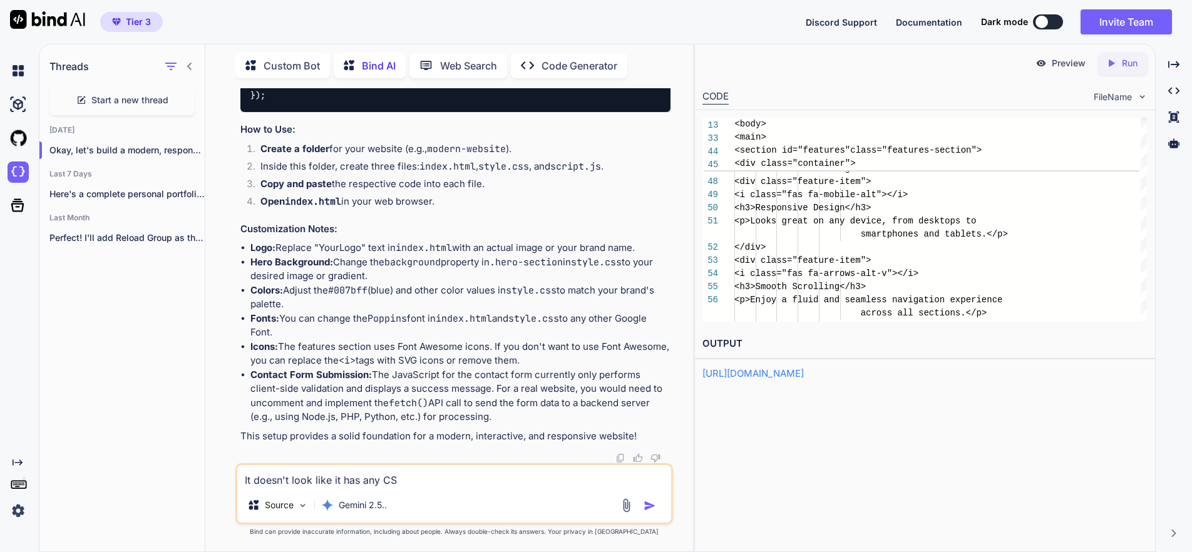
type textarea "It doesn't look like it has any CSS"
type textarea "x"
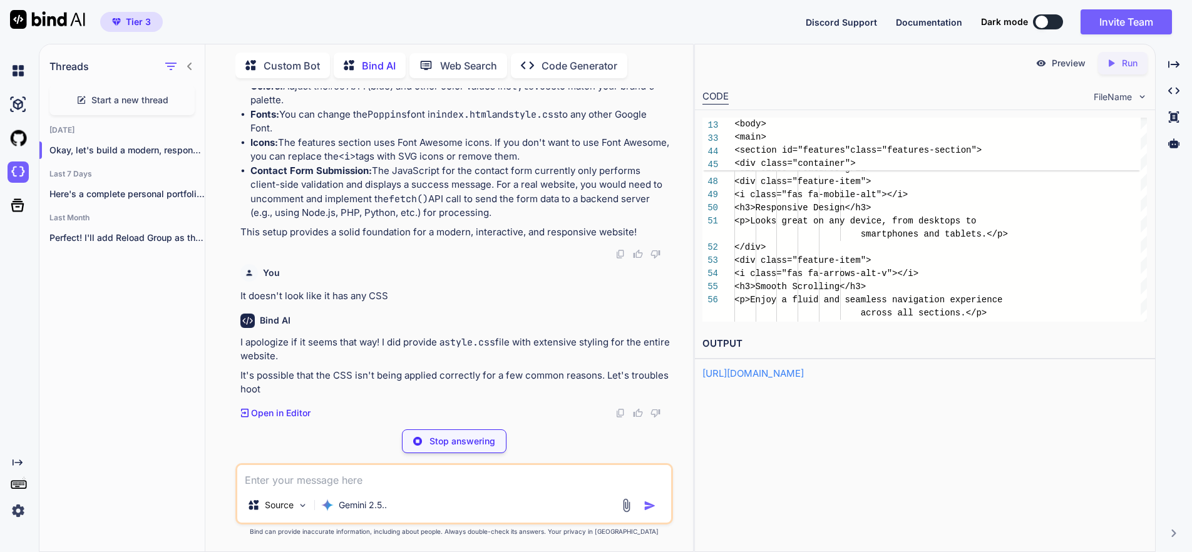
scroll to position [10766, 0]
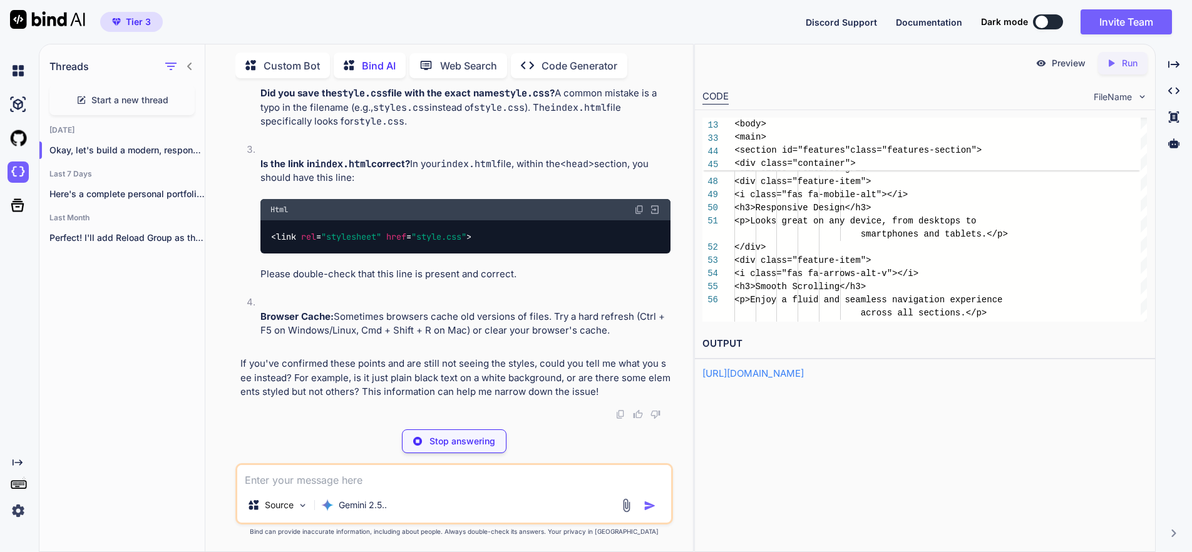
type textarea "x"
type textarea "├── index.html ├── style.css └── script.js"
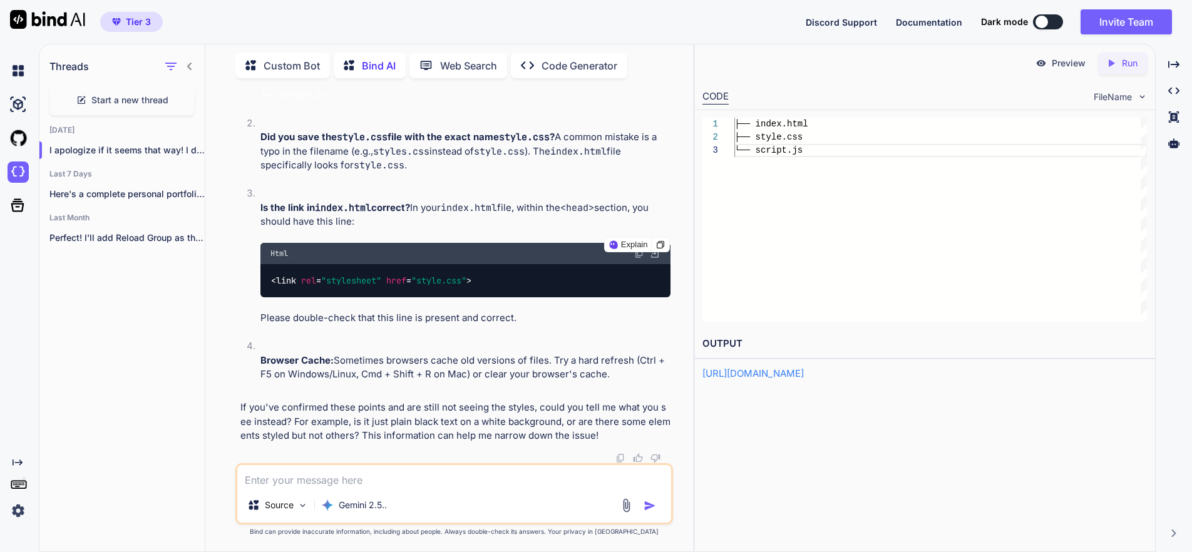
scroll to position [11288, 0]
click at [1112, 65] on icon "Created with Pixso." at bounding box center [1110, 63] width 11 height 11
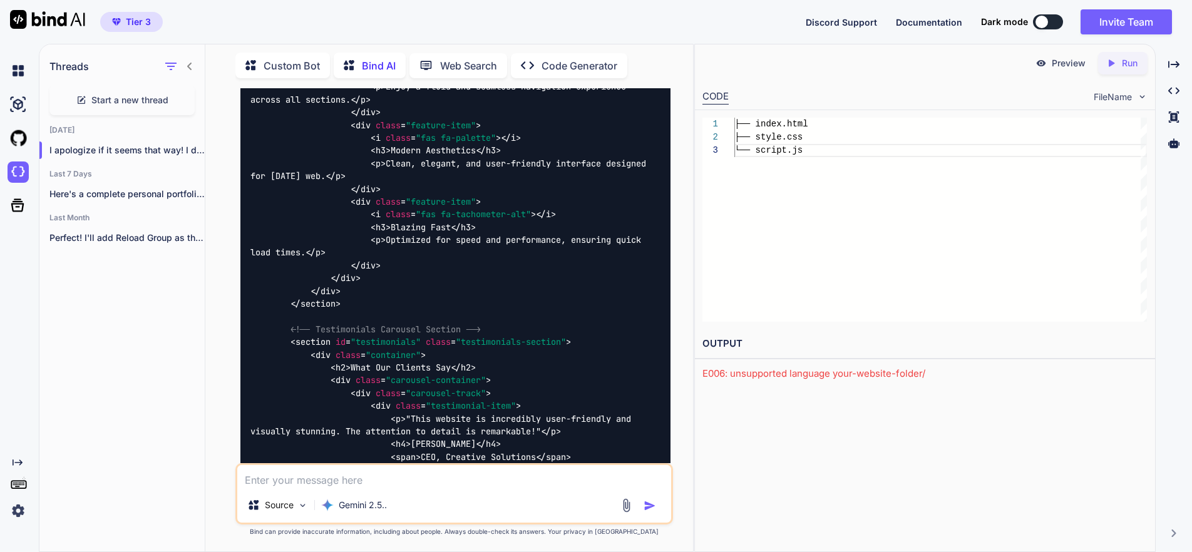
scroll to position [0, 0]
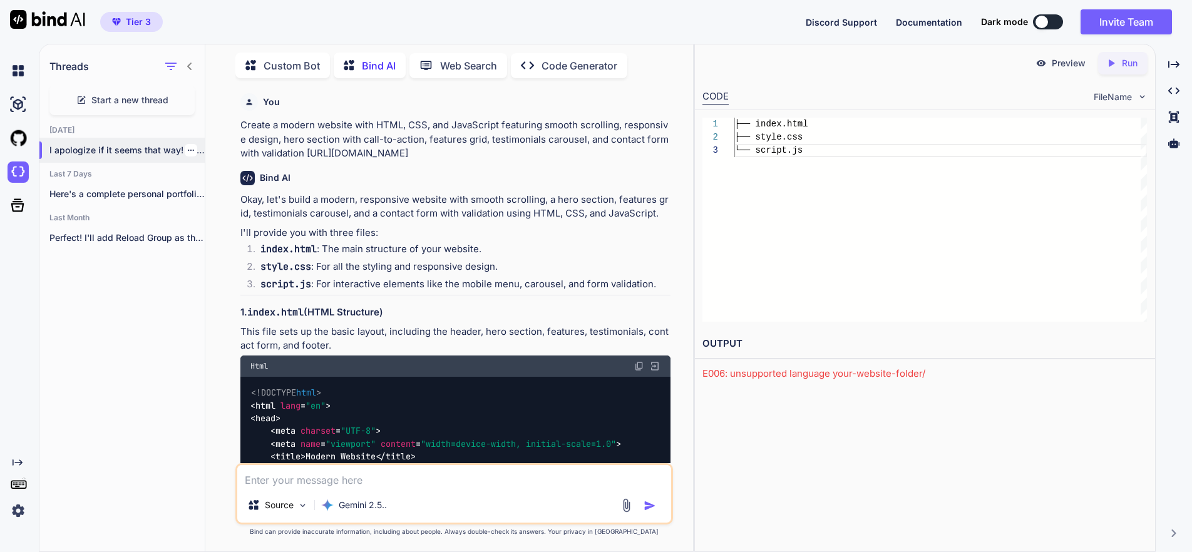
click at [77, 144] on p "I apologize if it seems that way! I did ..." at bounding box center [126, 150] width 155 height 13
click at [187, 146] on icon "button" at bounding box center [191, 150] width 8 height 8
click at [220, 197] on span "Delete" at bounding box center [219, 197] width 27 height 13
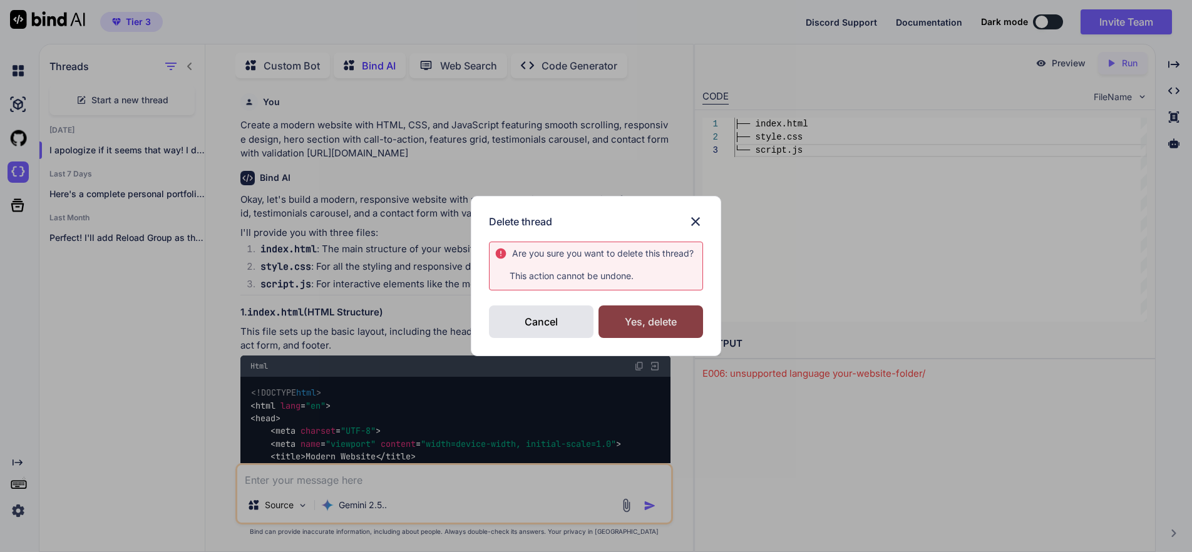
click at [638, 315] on div "Yes, delete" at bounding box center [650, 321] width 105 height 33
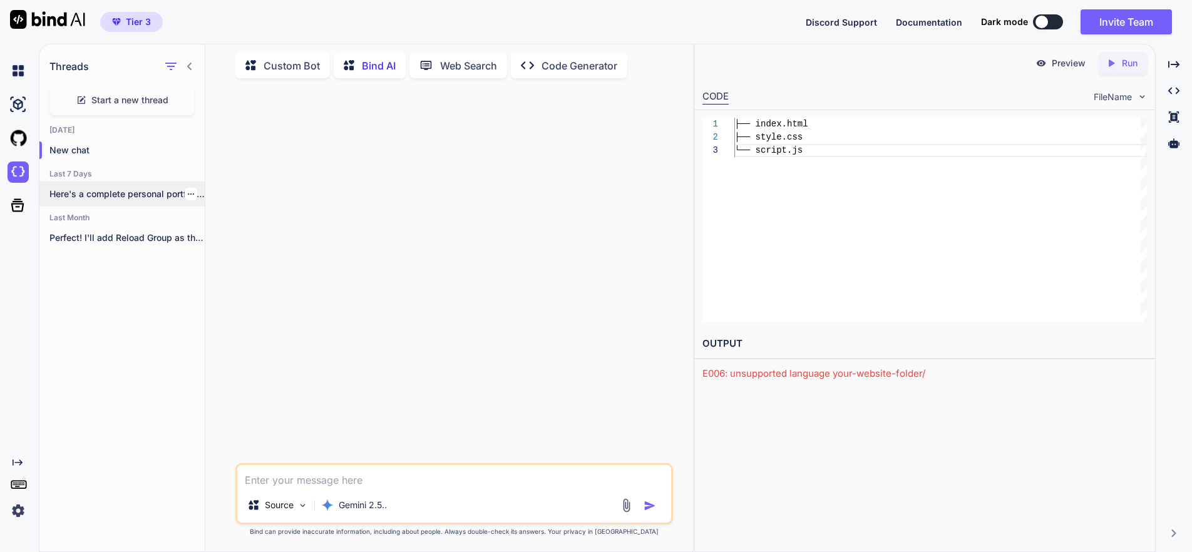
click at [97, 190] on p "Here's a complete personal portfolio website for..." at bounding box center [126, 194] width 155 height 13
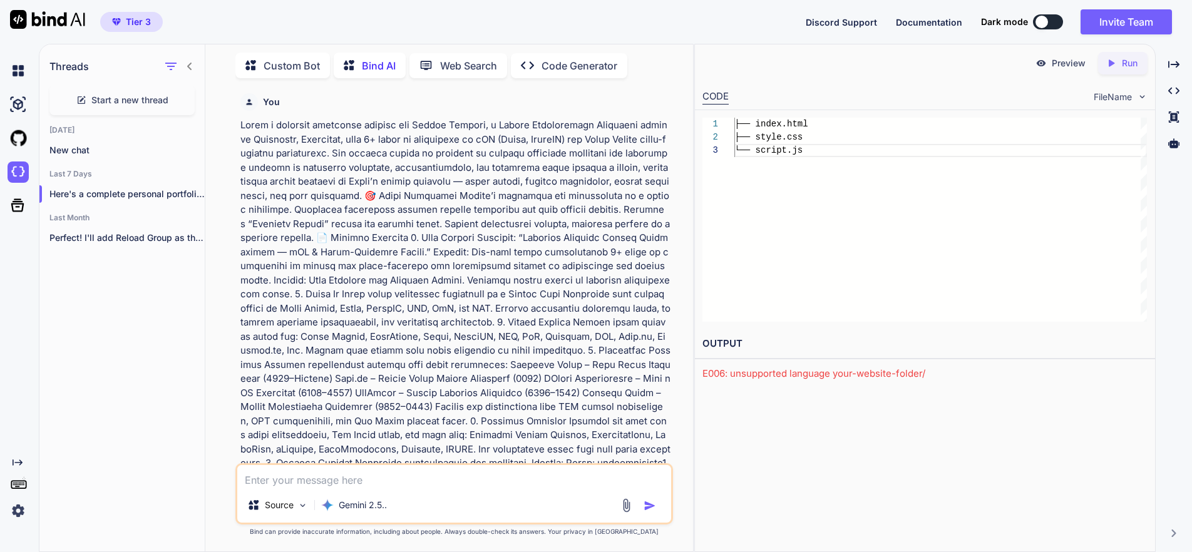
click at [1121, 60] on p "Run" at bounding box center [1129, 63] width 16 height 13
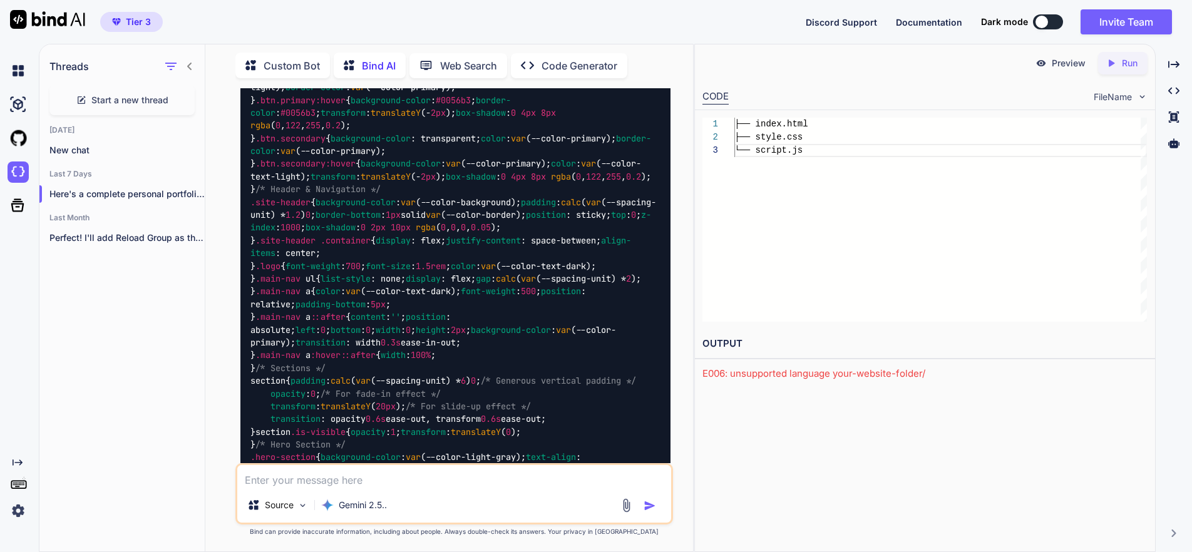
scroll to position [6014, 0]
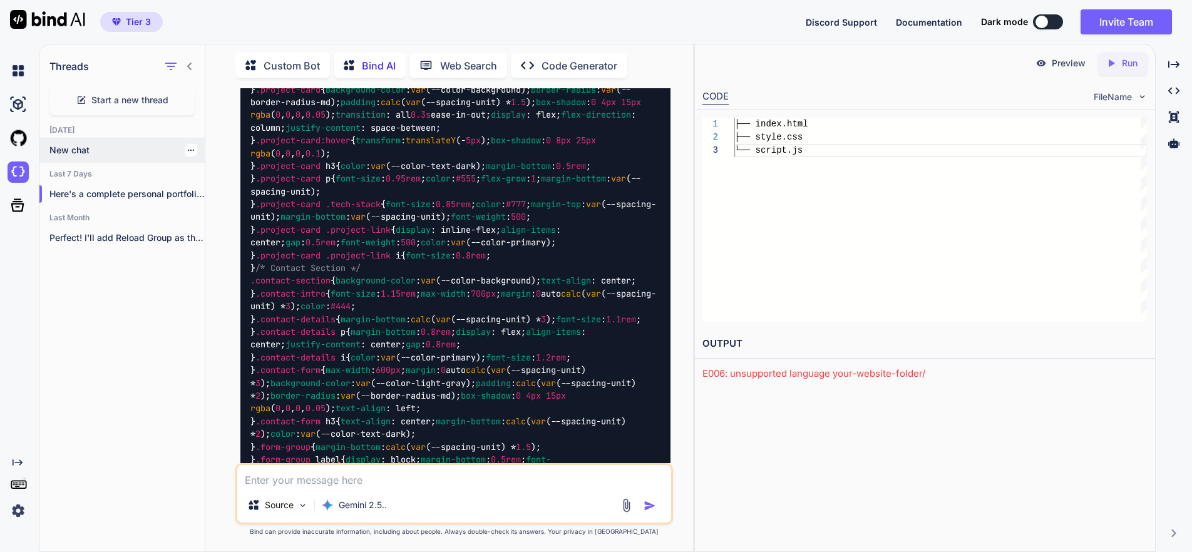
click at [67, 144] on p "New chat" at bounding box center [126, 150] width 155 height 13
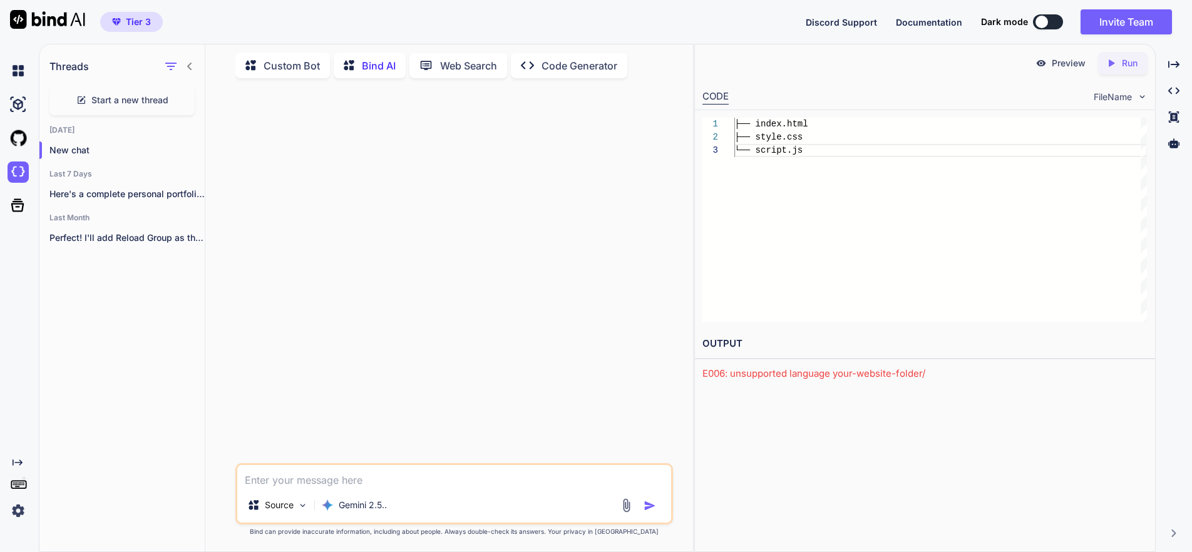
click at [287, 60] on p "Custom Bot" at bounding box center [291, 65] width 56 height 15
click at [559, 64] on p "Code Generator" at bounding box center [579, 67] width 76 height 15
click at [573, 66] on p "Code Generator" at bounding box center [579, 67] width 76 height 15
click at [364, 508] on p "GPT-4o min.." at bounding box center [365, 507] width 53 height 13
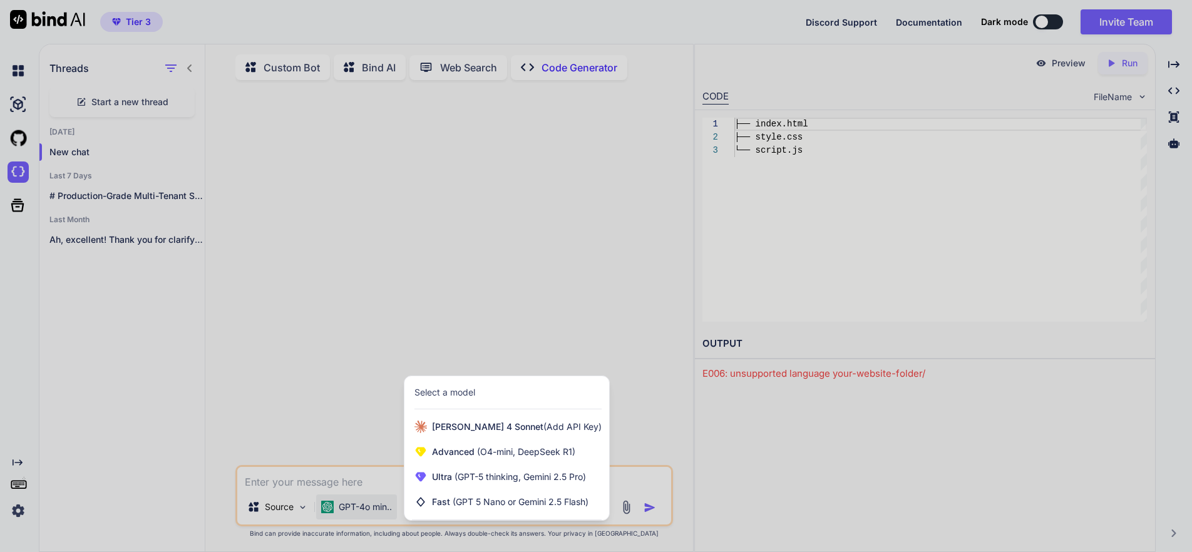
click at [282, 481] on div at bounding box center [596, 276] width 1192 height 552
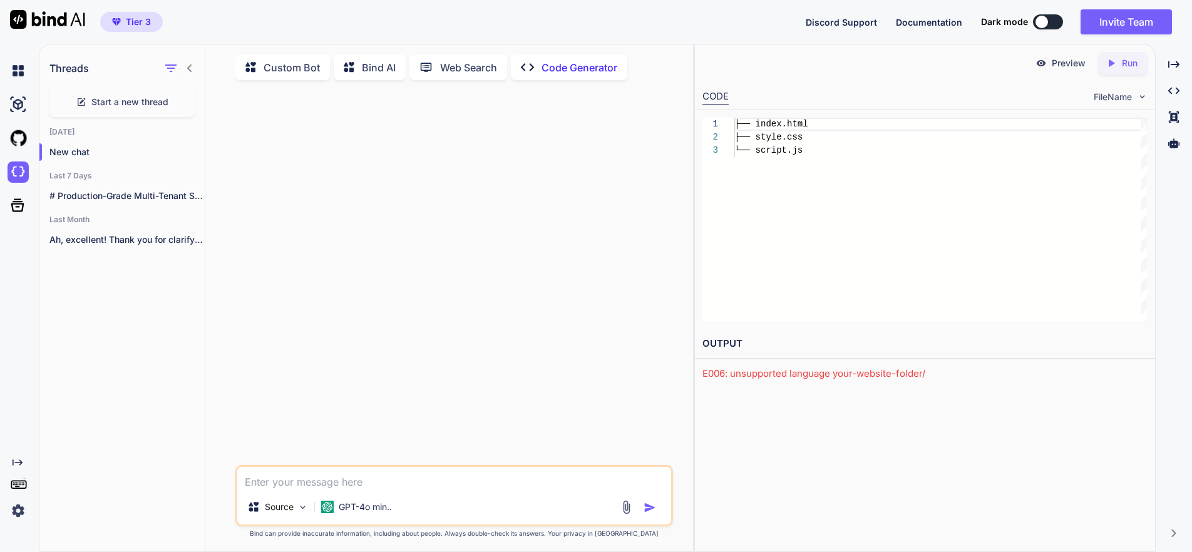
click at [273, 480] on textarea at bounding box center [454, 478] width 434 height 23
paste textarea "Create a modern website with HTML, CSS, and JavaScript featuring smooth scrolli…"
type textarea "x"
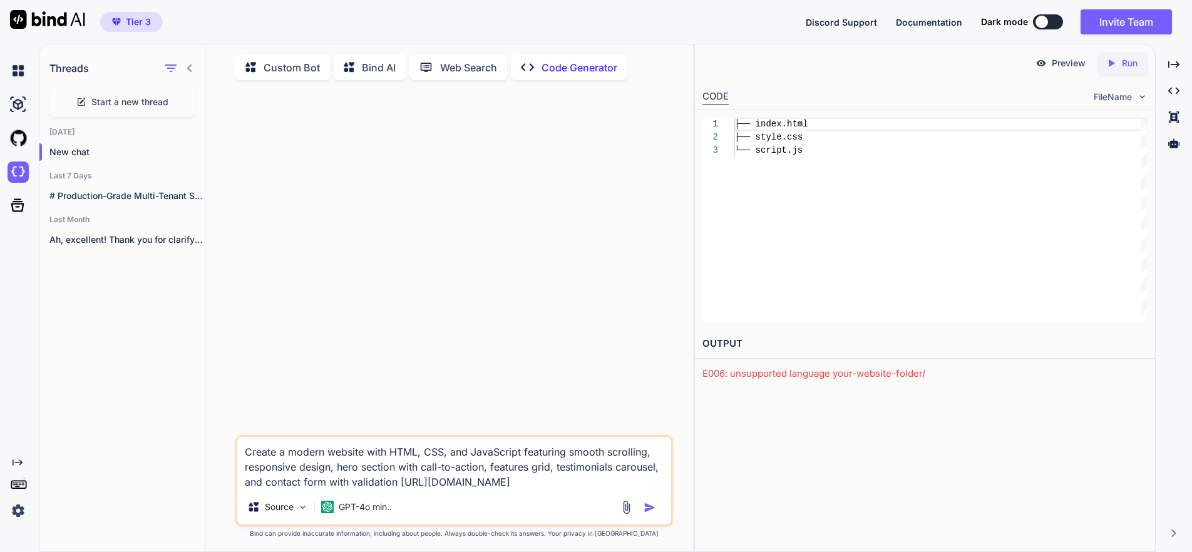
type textarea "Create a modern website with HTML, CSS, and JavaScript featuring smooth scrolli…"
click at [648, 508] on img "button" at bounding box center [649, 507] width 13 height 13
type textarea "x"
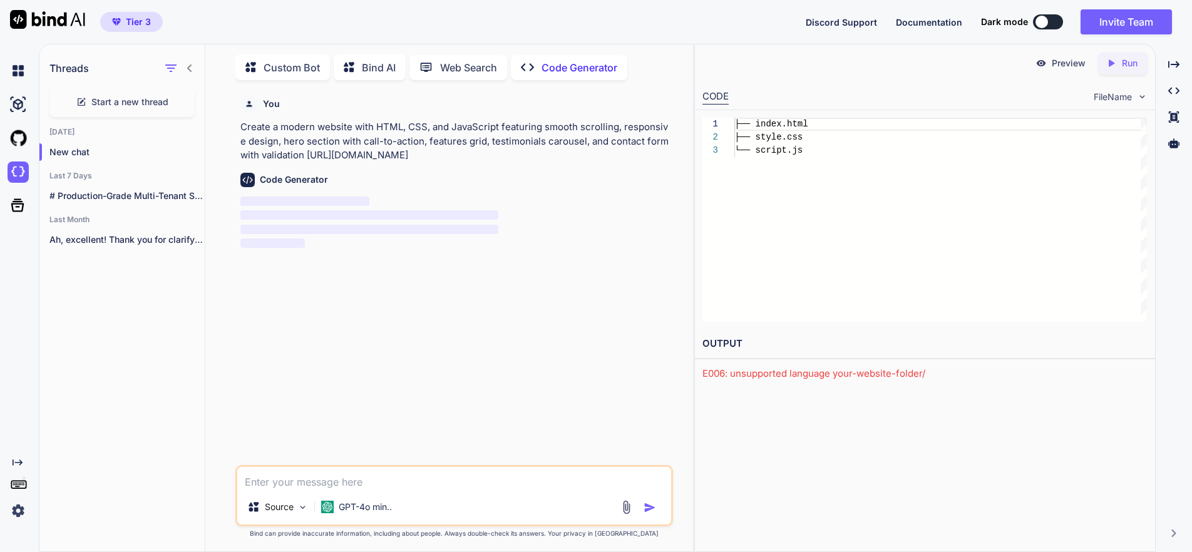
scroll to position [5, 0]
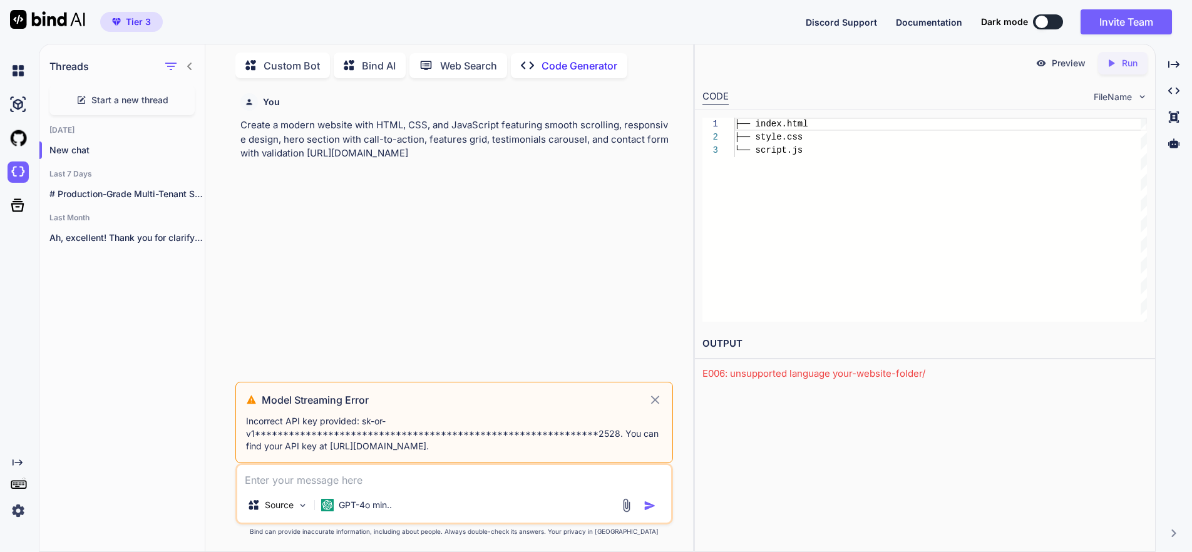
click at [653, 397] on icon at bounding box center [655, 399] width 14 height 15
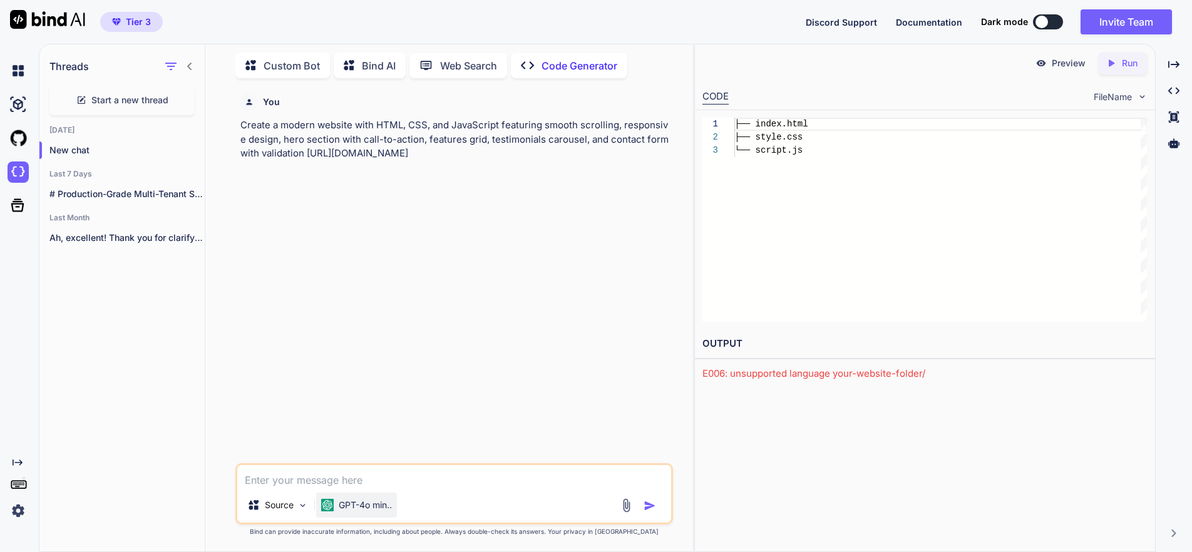
click at [381, 503] on p "GPT-4o min.." at bounding box center [365, 505] width 53 height 13
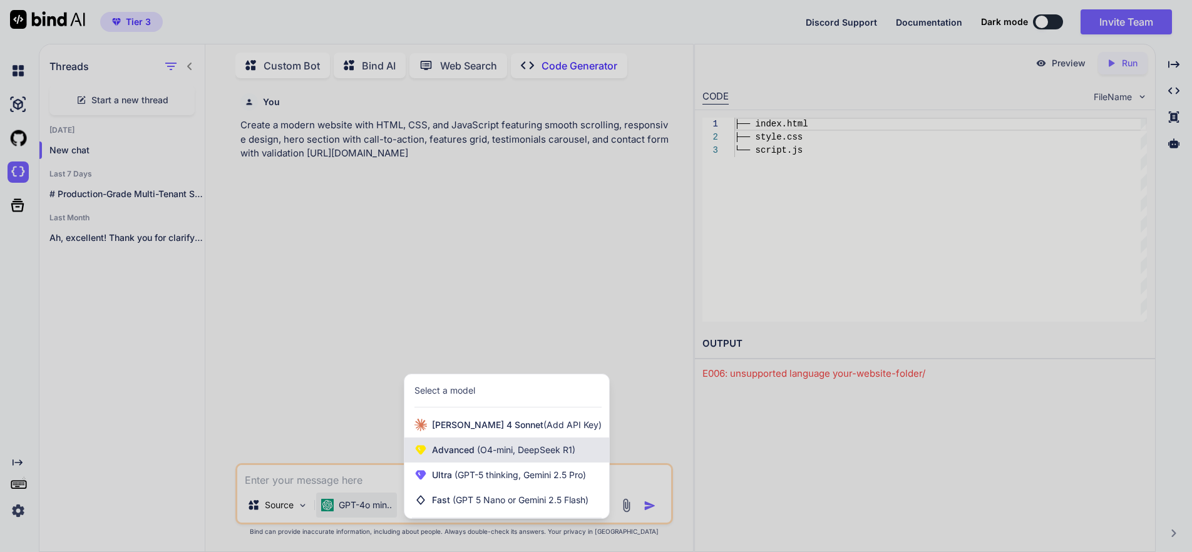
click at [452, 450] on span "Advanced (O4-mini, DeepSeek R1)" at bounding box center [503, 450] width 143 height 13
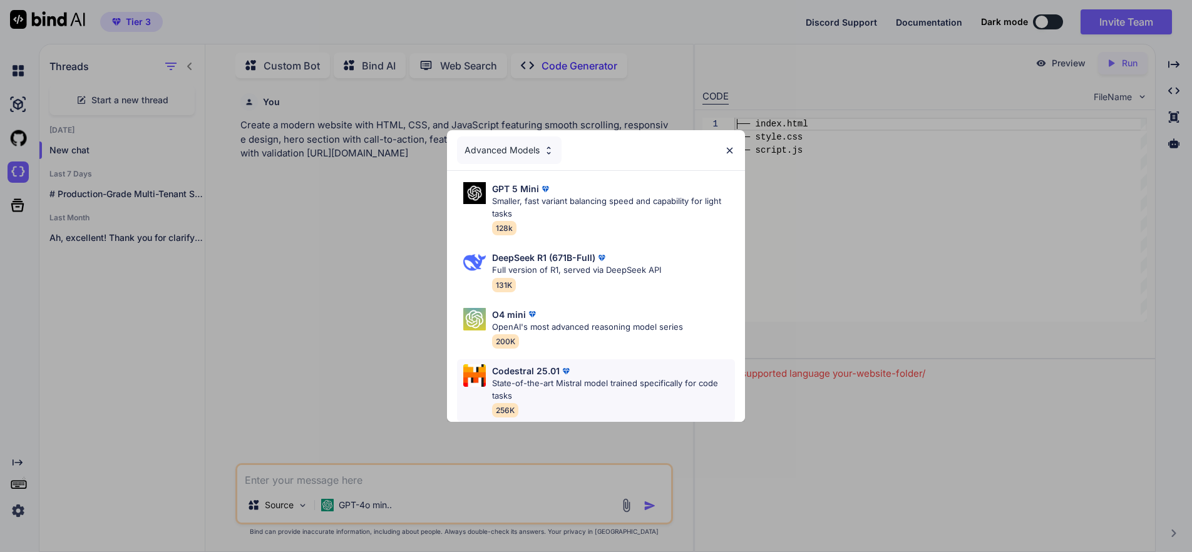
click at [532, 370] on p "Codestral 25.01" at bounding box center [526, 370] width 68 height 13
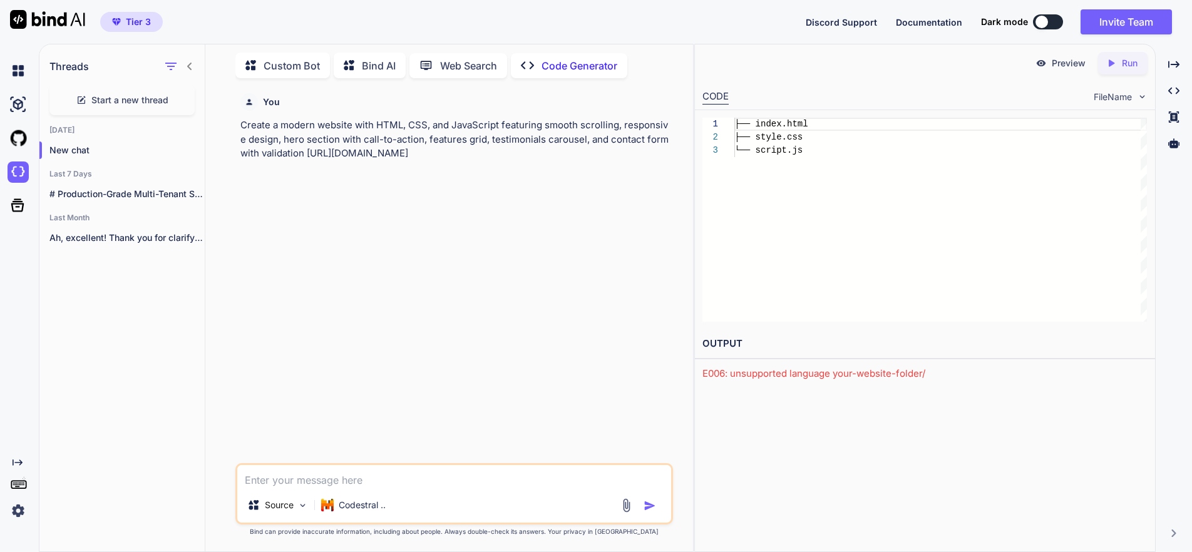
click at [382, 479] on textarea at bounding box center [454, 476] width 434 height 23
paste textarea "Create a modern website with HTML, CSS, and JavaScript featuring smooth scrolli…"
type textarea "x"
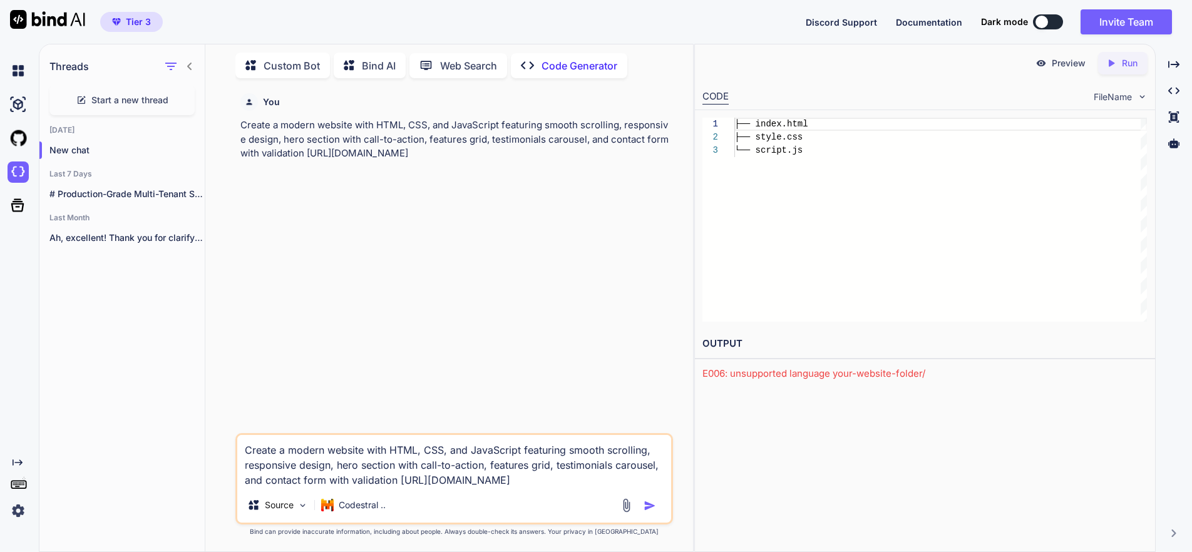
type textarea "Create a modern website with HTML, CSS, and JavaScript featuring smooth scrolli…"
click at [644, 503] on img "button" at bounding box center [649, 505] width 13 height 13
type textarea "x"
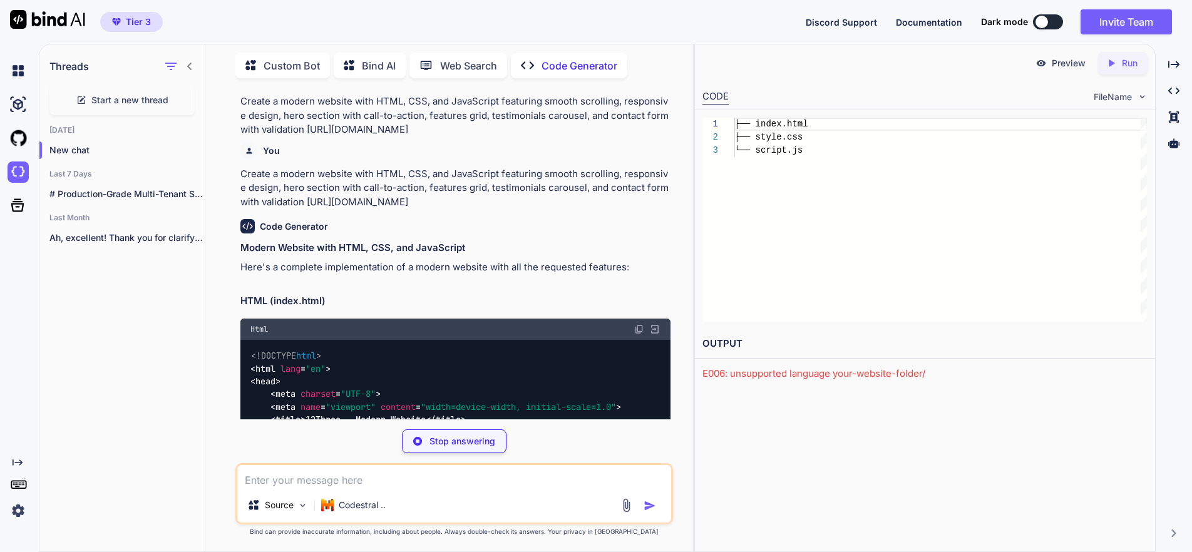
scroll to position [453, 0]
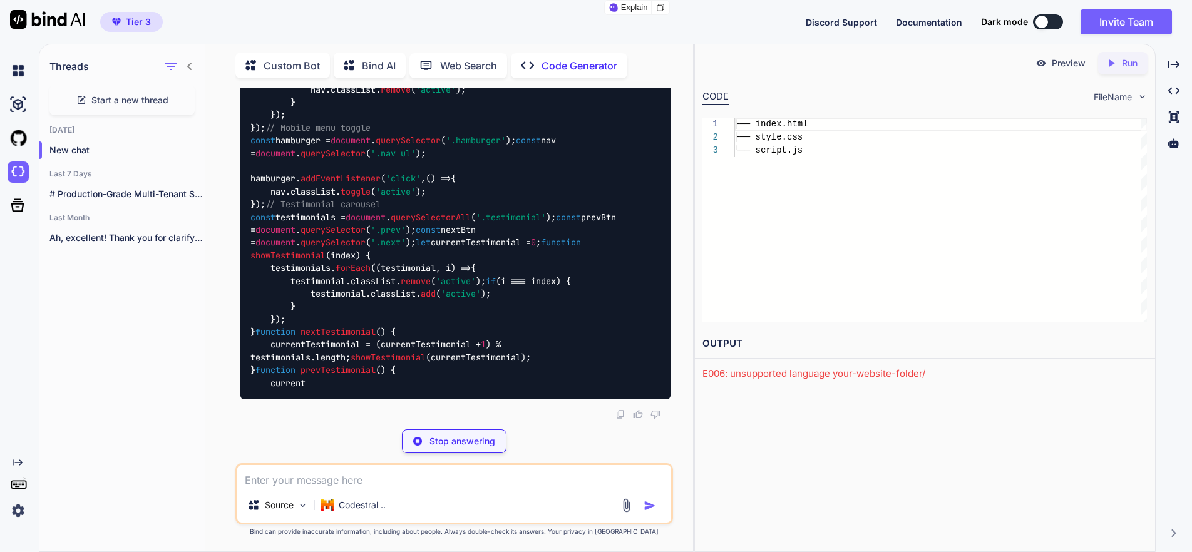
type textarea "x"
type textarea "</body> </html>"
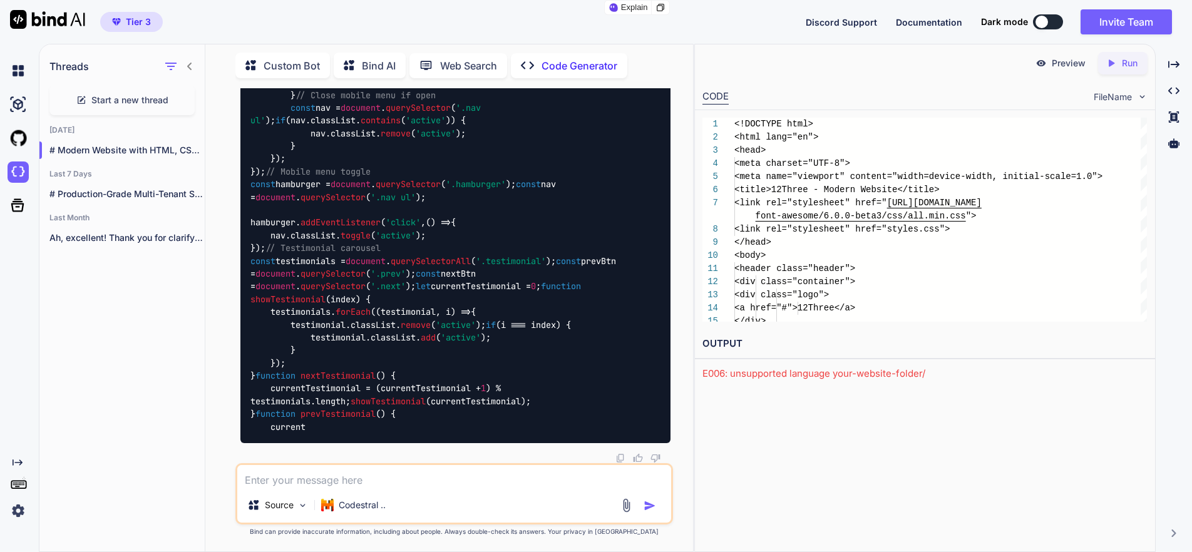
scroll to position [8342, 0]
click at [1108, 62] on icon at bounding box center [1111, 62] width 6 height 7
click at [801, 372] on link "[URL][DOMAIN_NAME]" at bounding box center [752, 373] width 101 height 12
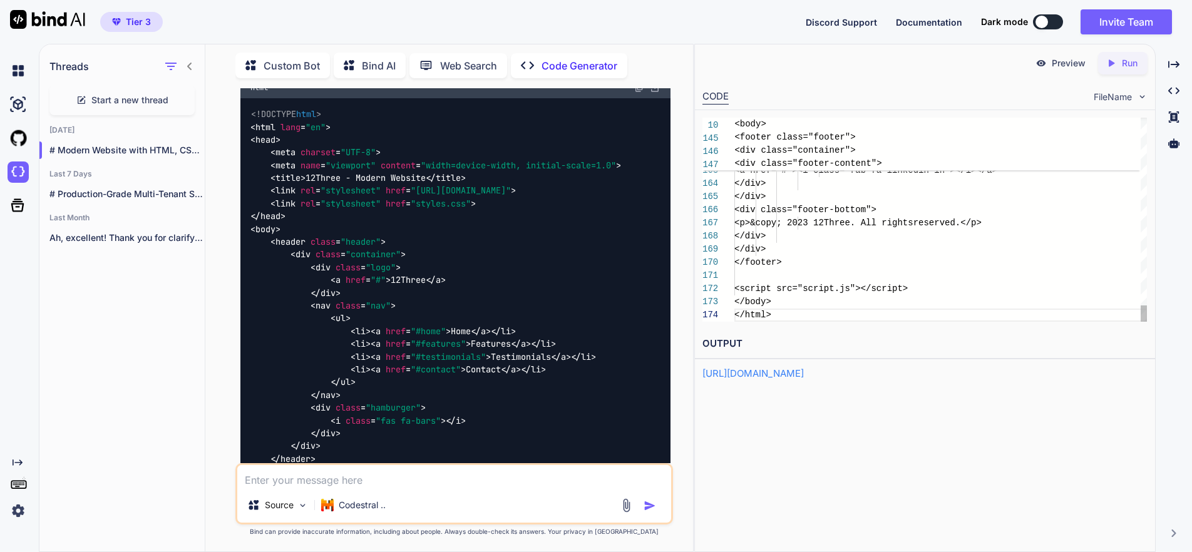
scroll to position [13, 0]
click at [20, 171] on img at bounding box center [18, 171] width 21 height 21
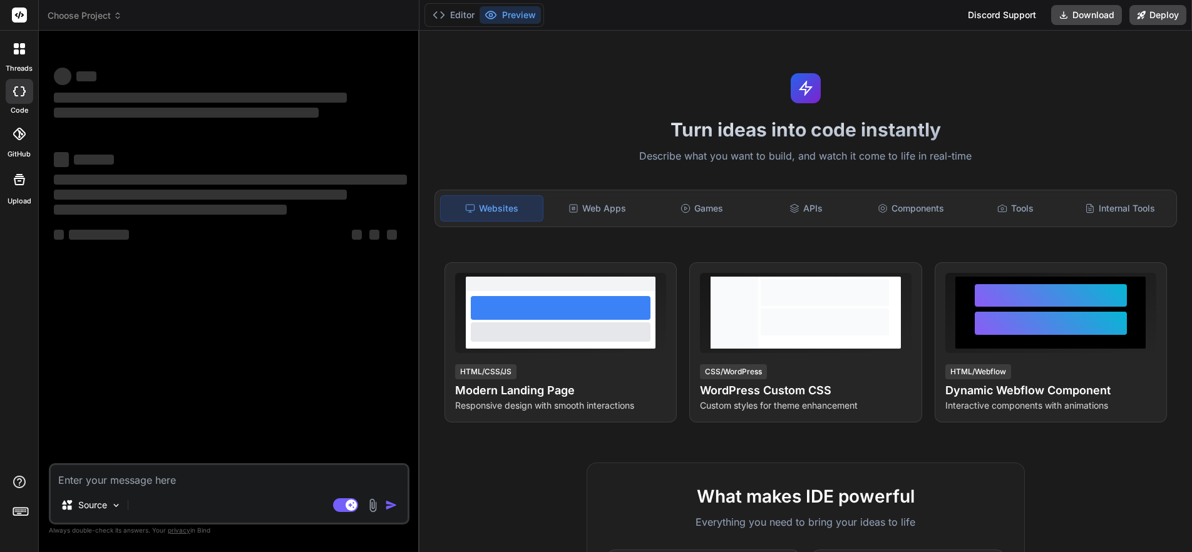
click at [88, 13] on span "Choose Project" at bounding box center [85, 15] width 74 height 13
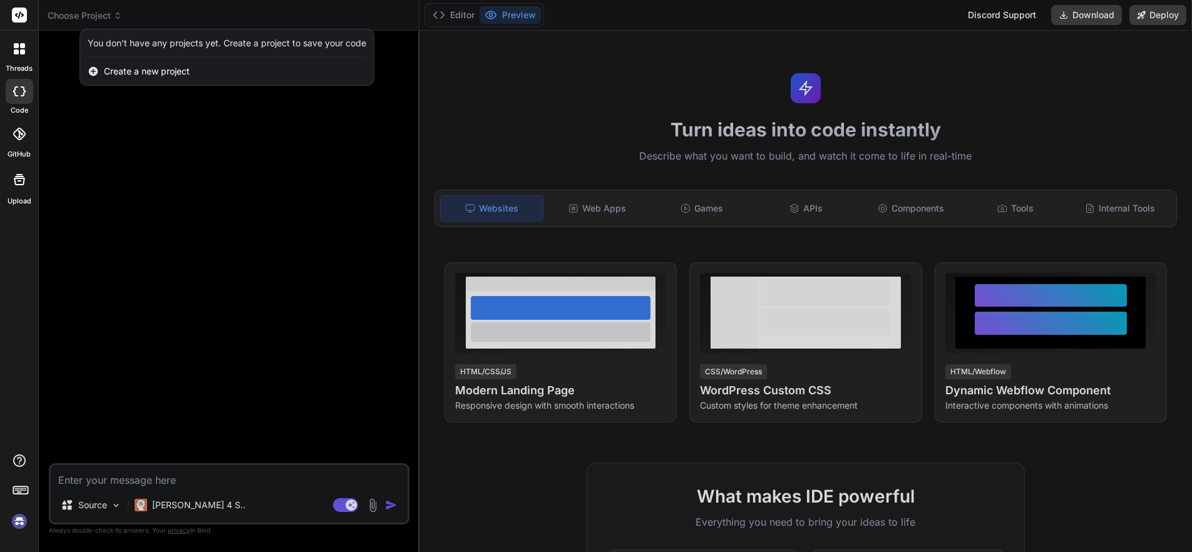
type textarea "x"
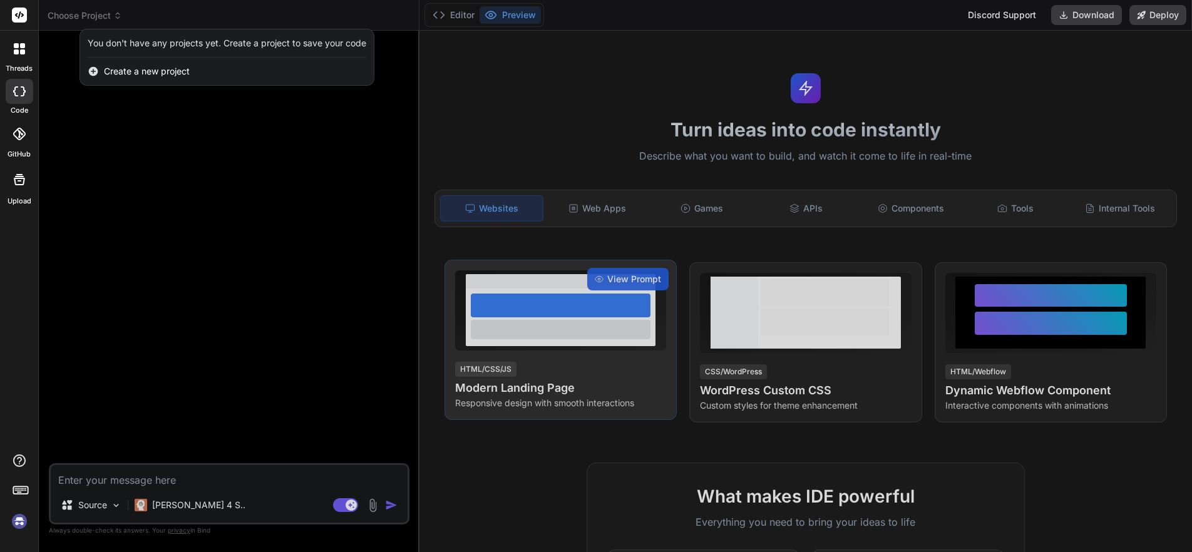
click at [577, 313] on div at bounding box center [596, 276] width 1192 height 552
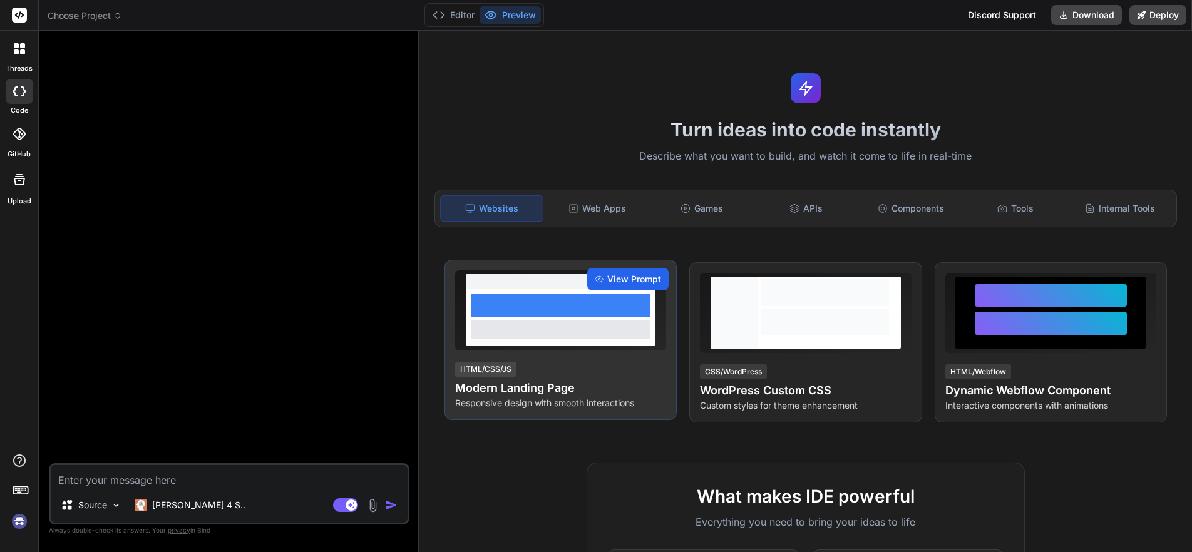
click at [618, 278] on span "View Prompt" at bounding box center [634, 279] width 54 height 13
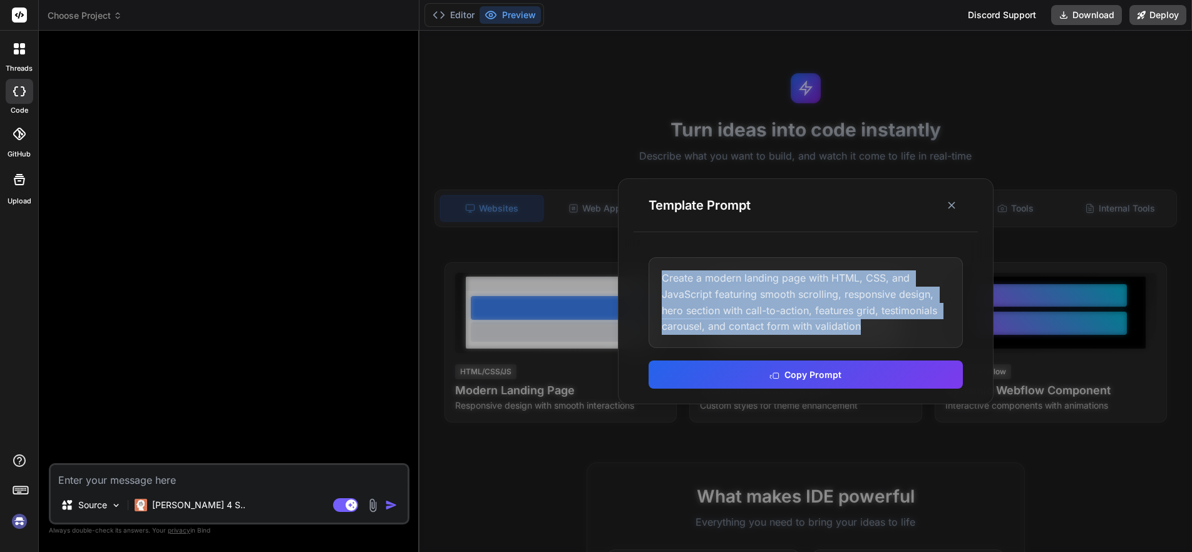
copy div "Create a modern landing page with HTML, CSS, and JavaScript featuring smooth sc…"
drag, startPoint x: 661, startPoint y: 275, endPoint x: 886, endPoint y: 205, distance: 235.5
click at [870, 327] on div "Create a modern landing page with HTML, CSS, and JavaScript featuring smooth sc…" at bounding box center [805, 302] width 314 height 90
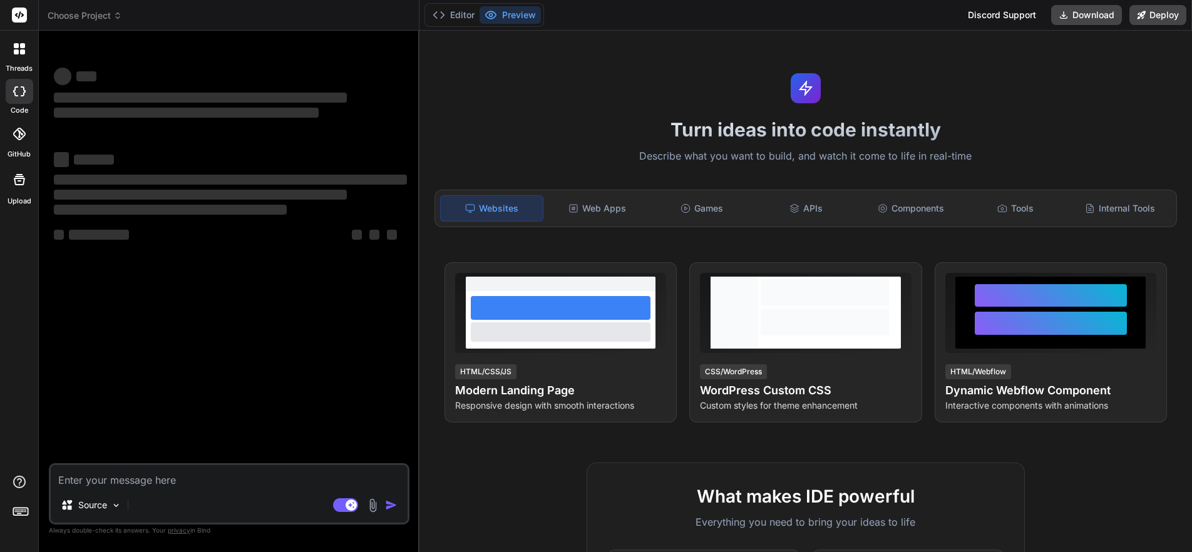
type textarea "x"
click at [79, 11] on span "Choose Project" at bounding box center [85, 15] width 74 height 13
type textarea "x"
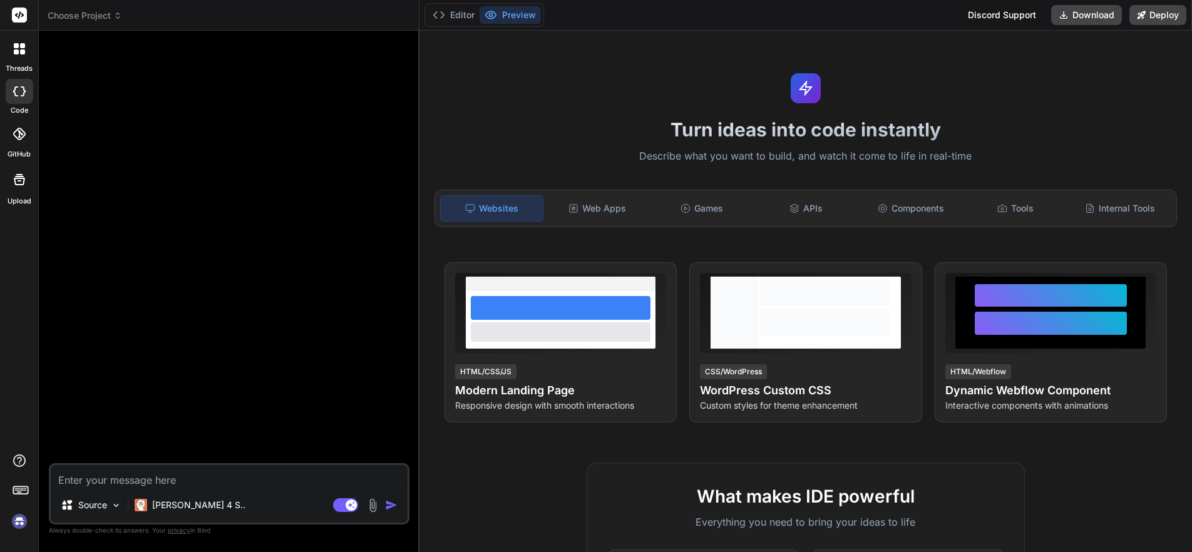
click at [73, 11] on span "Choose Project" at bounding box center [85, 15] width 74 height 13
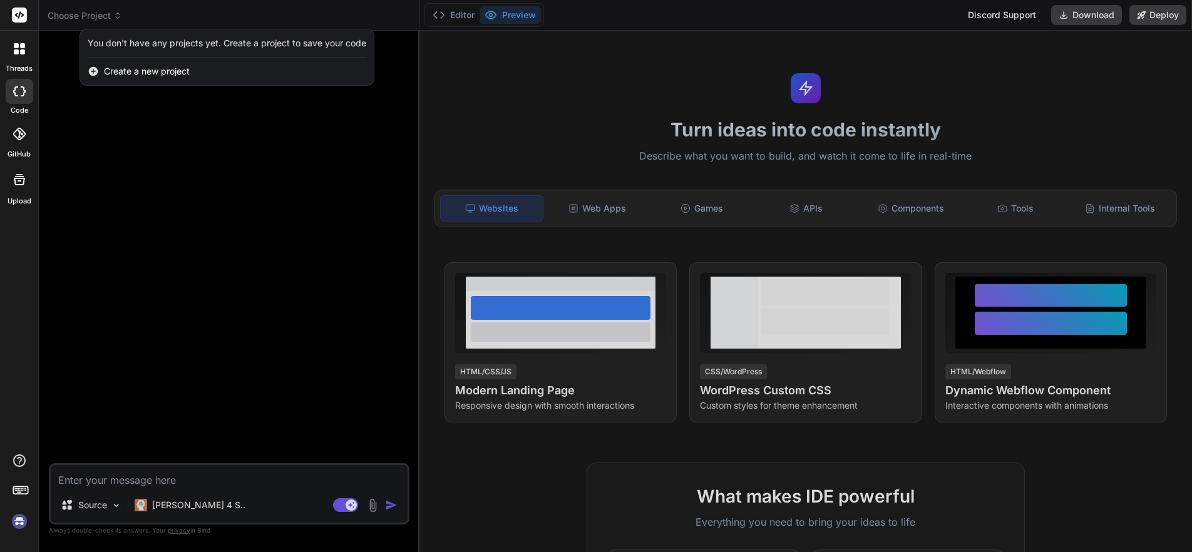
click at [1118, 73] on div at bounding box center [596, 276] width 1192 height 552
